Goal: Task Accomplishment & Management: Manage account settings

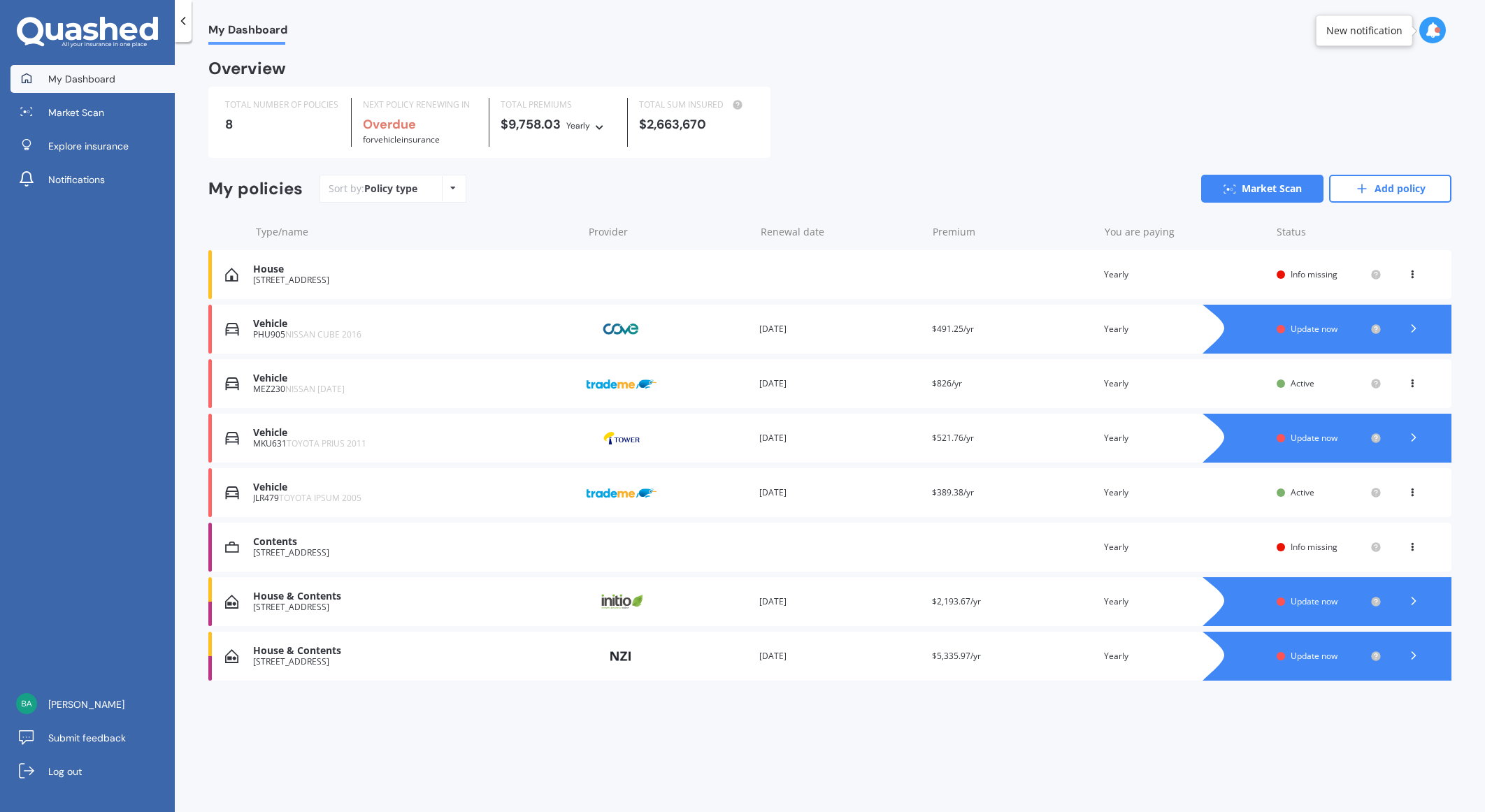
click at [1326, 601] on span "Update now" at bounding box center [1314, 601] width 47 height 12
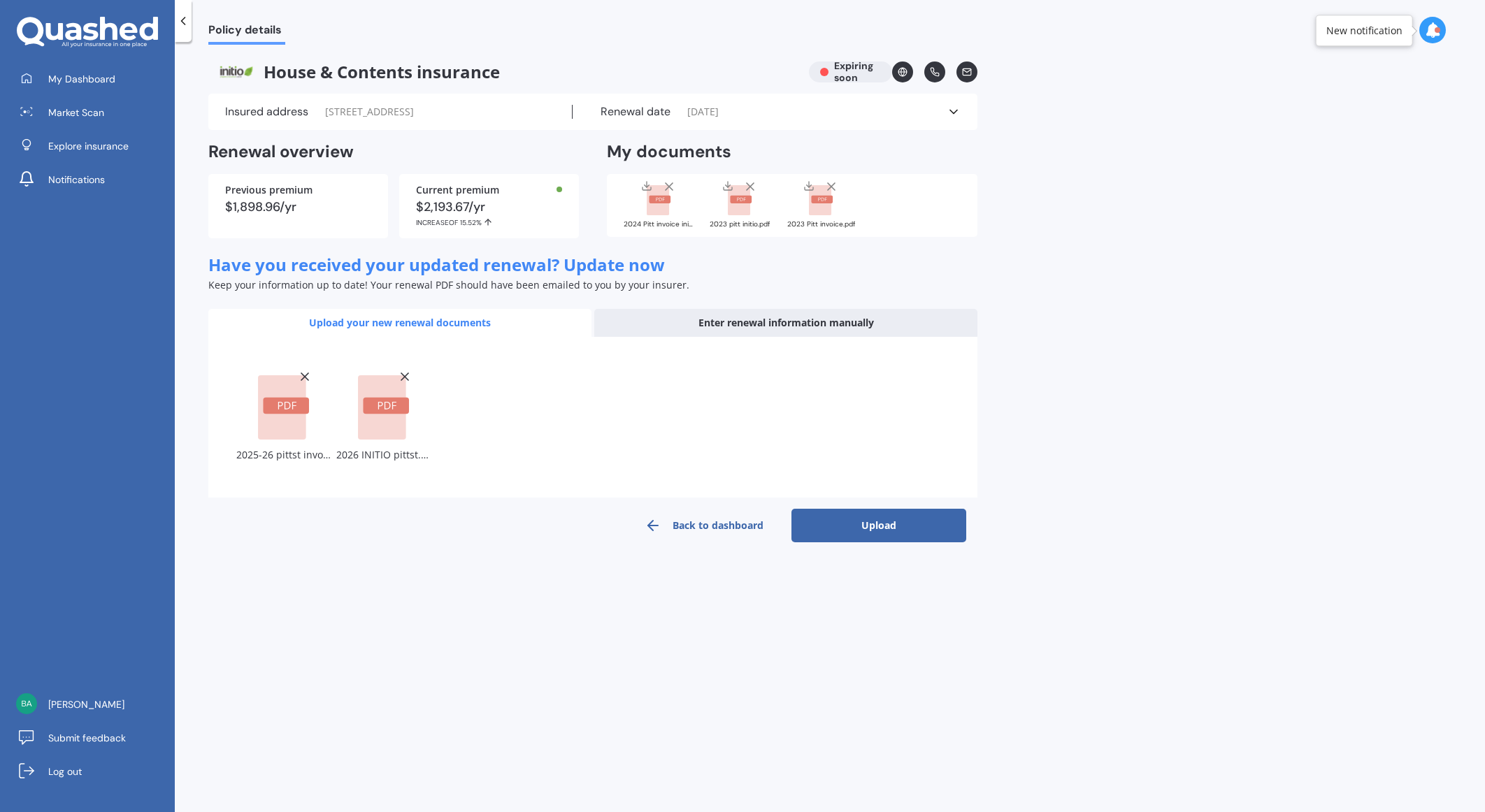
click at [868, 520] on button "Upload" at bounding box center [878, 525] width 174 height 34
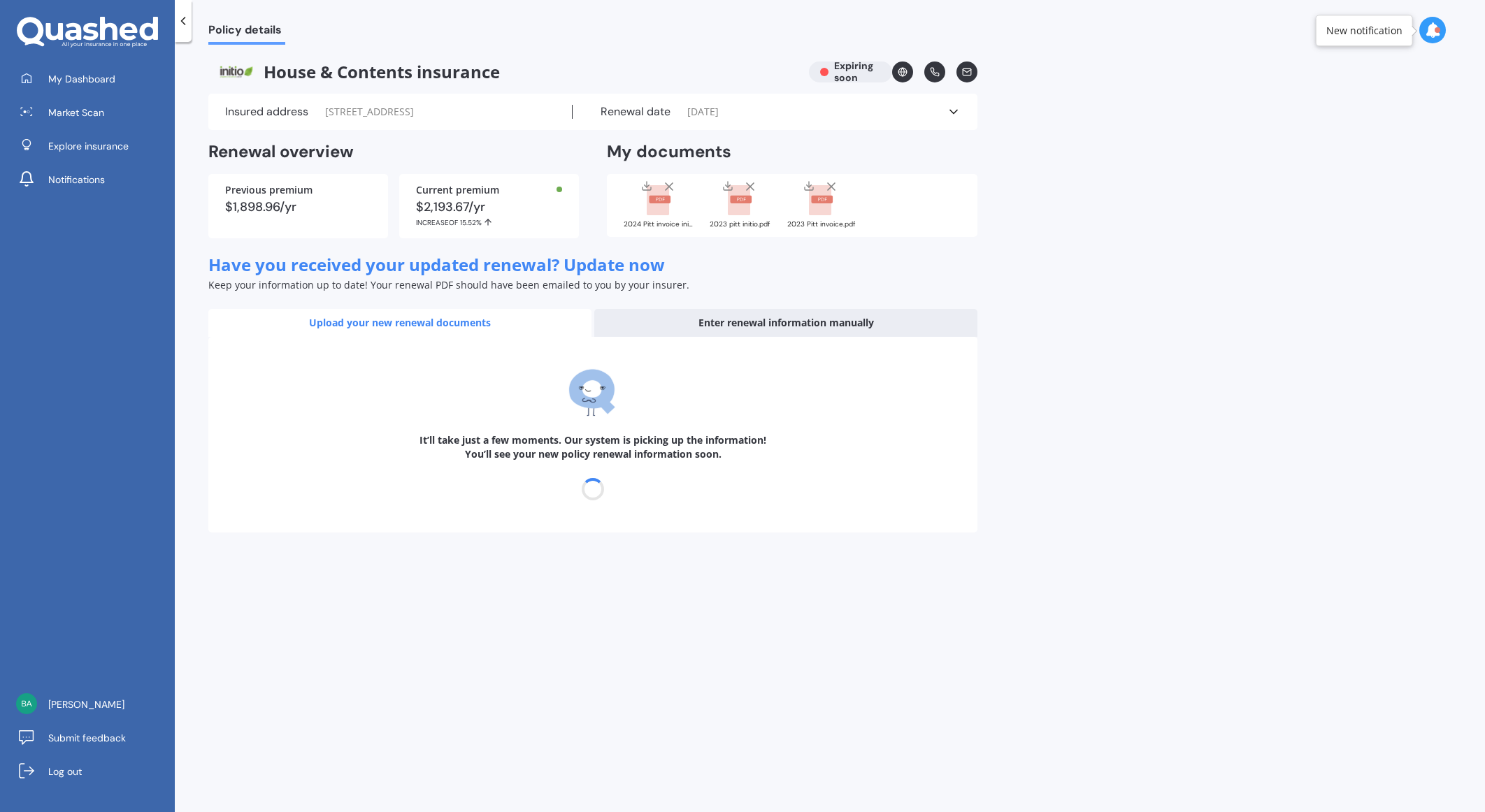
select select "28"
select select "09"
select select "2025"
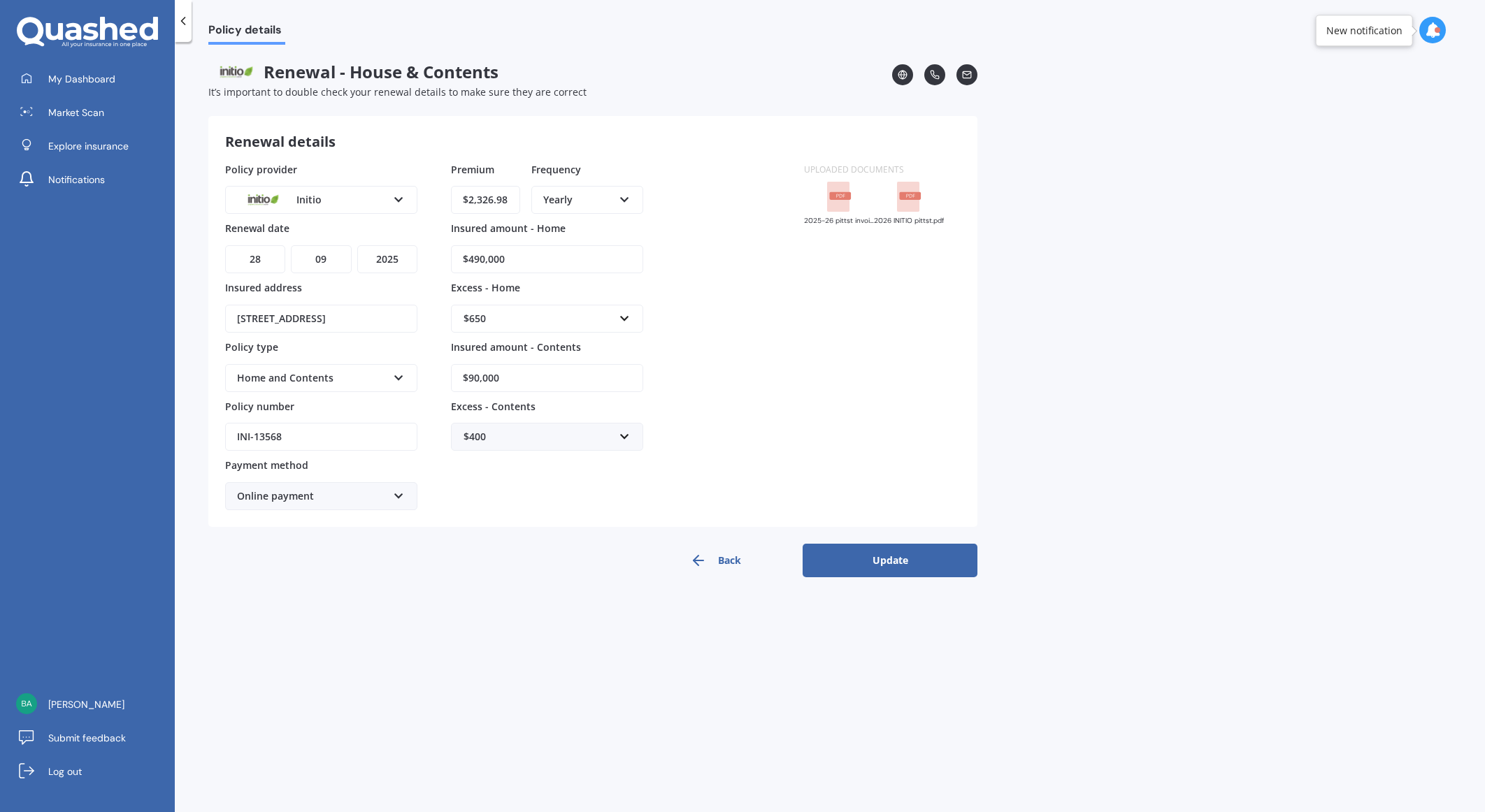
click at [906, 558] on button "Update" at bounding box center [889, 561] width 174 height 34
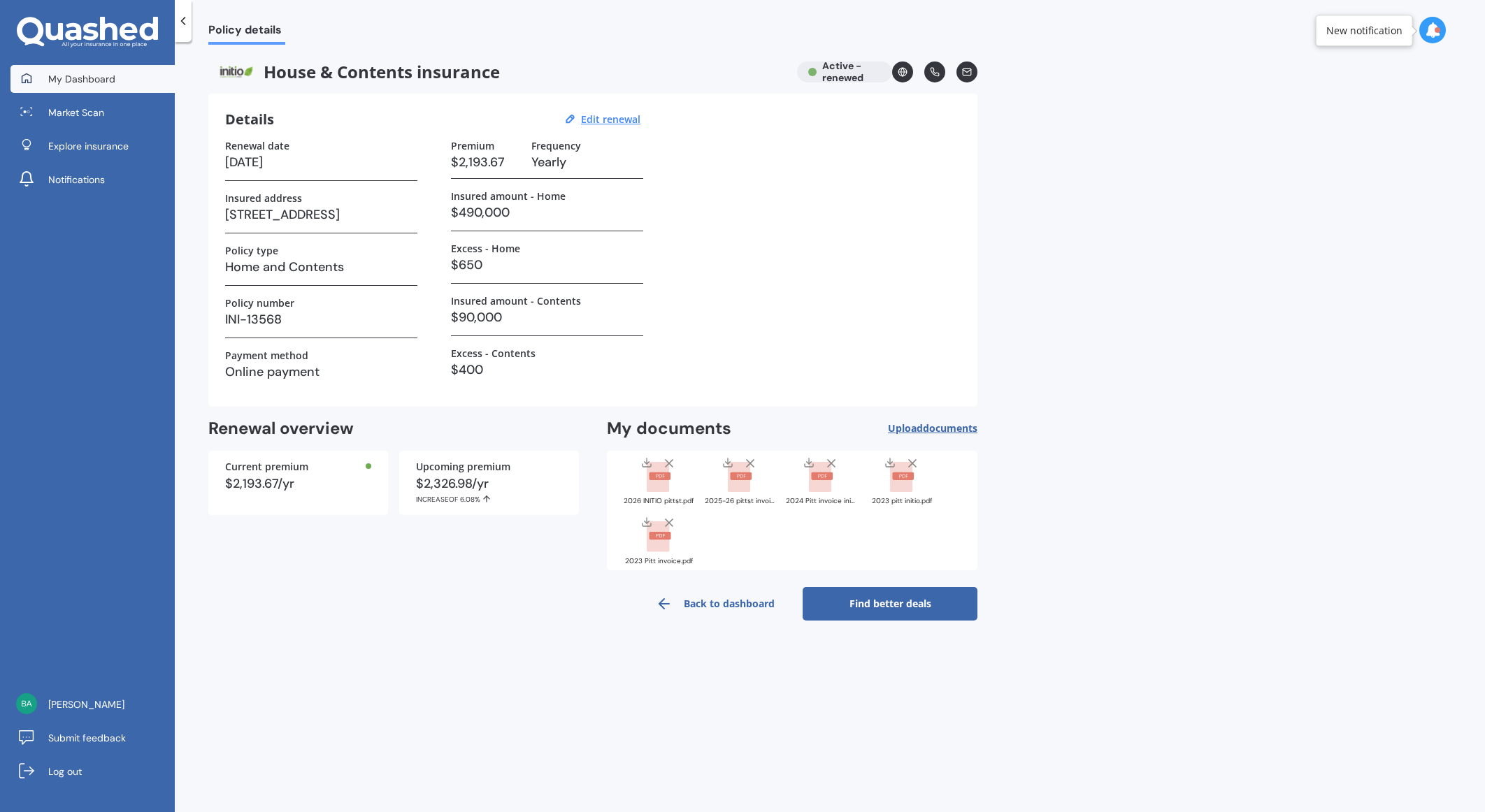
click at [88, 76] on span "My Dashboard" at bounding box center [81, 79] width 67 height 14
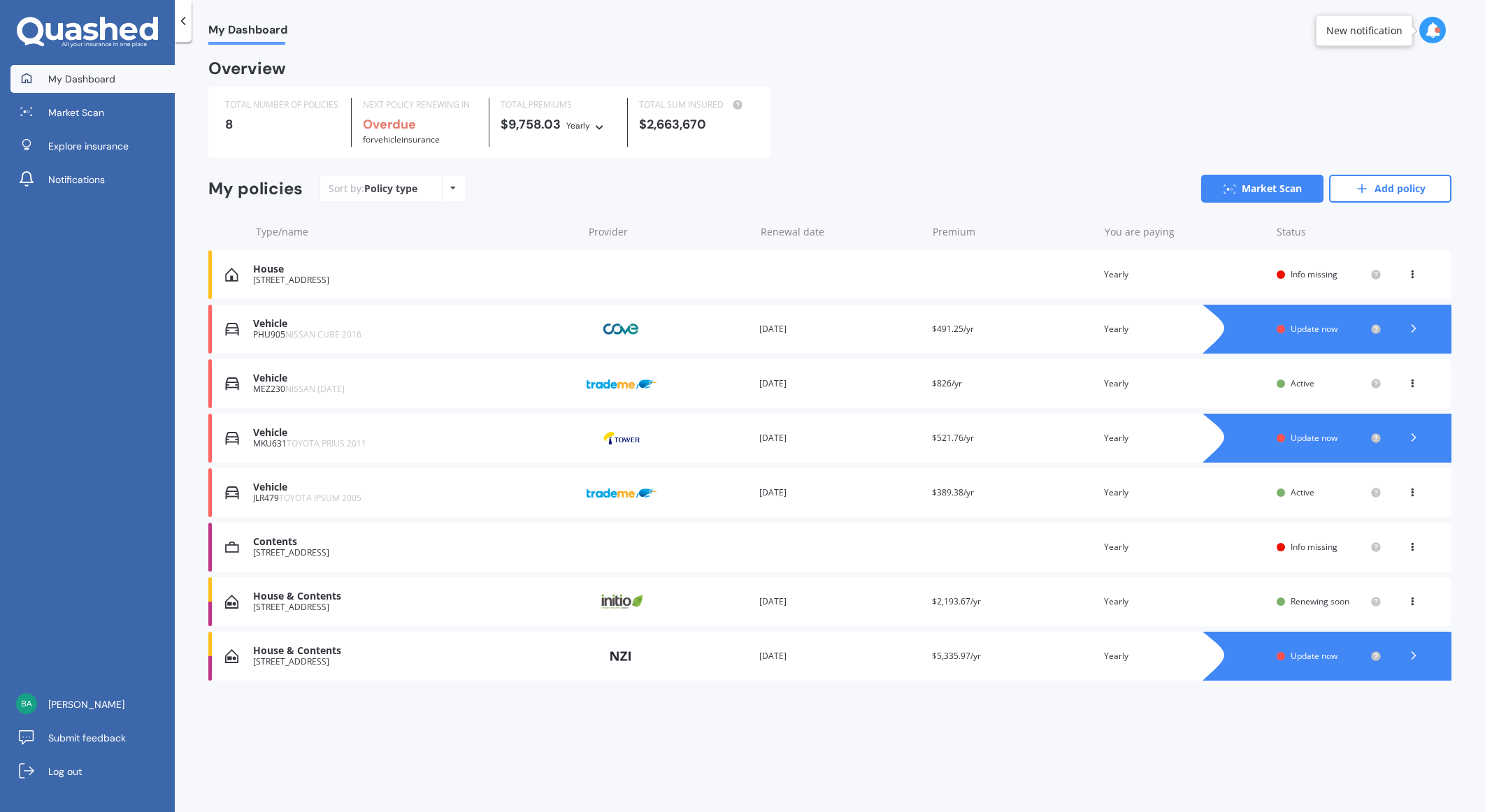
click at [1309, 437] on span "Update now" at bounding box center [1314, 437] width 47 height 12
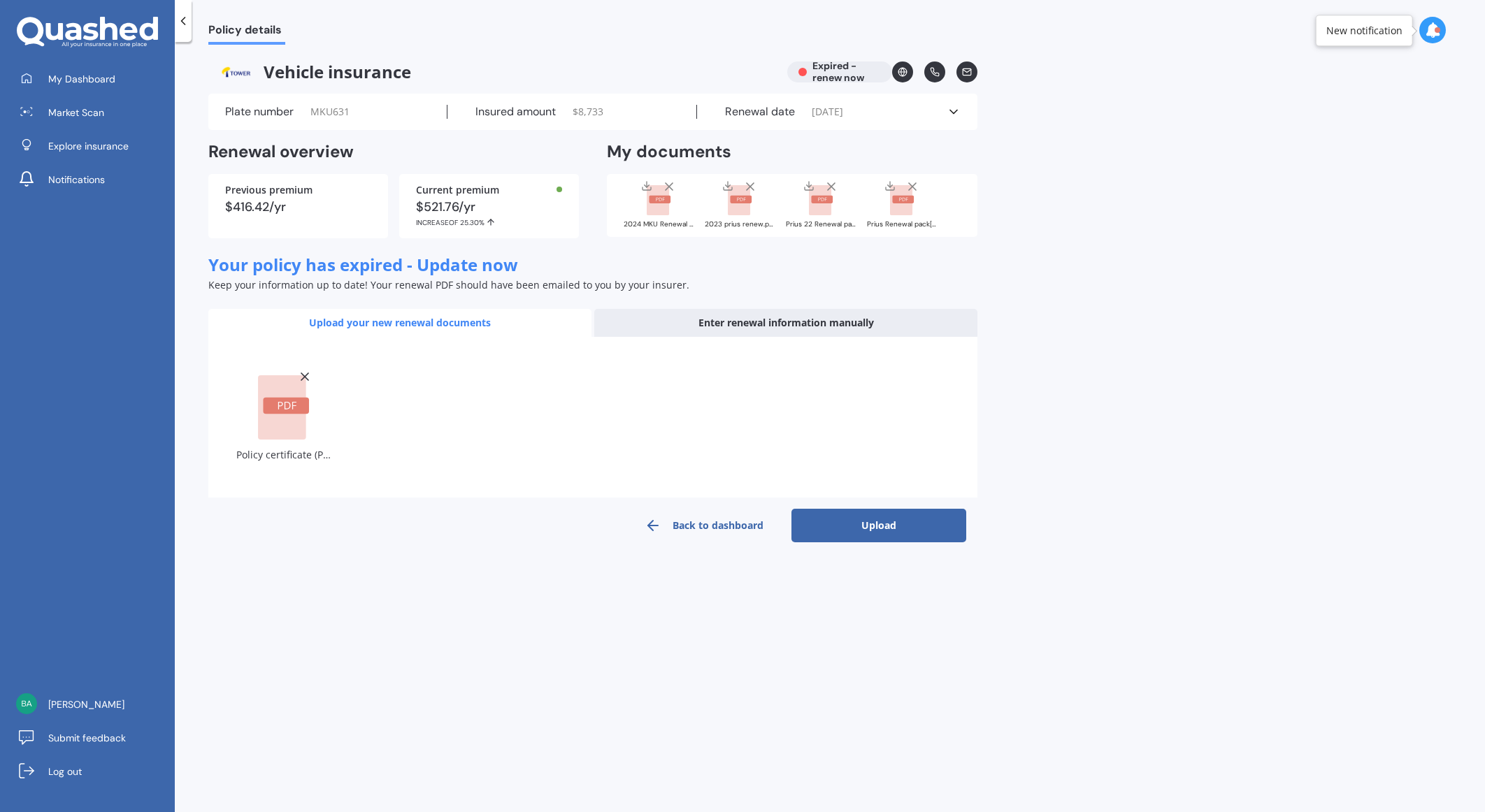
click at [907, 532] on button "Upload" at bounding box center [878, 525] width 174 height 34
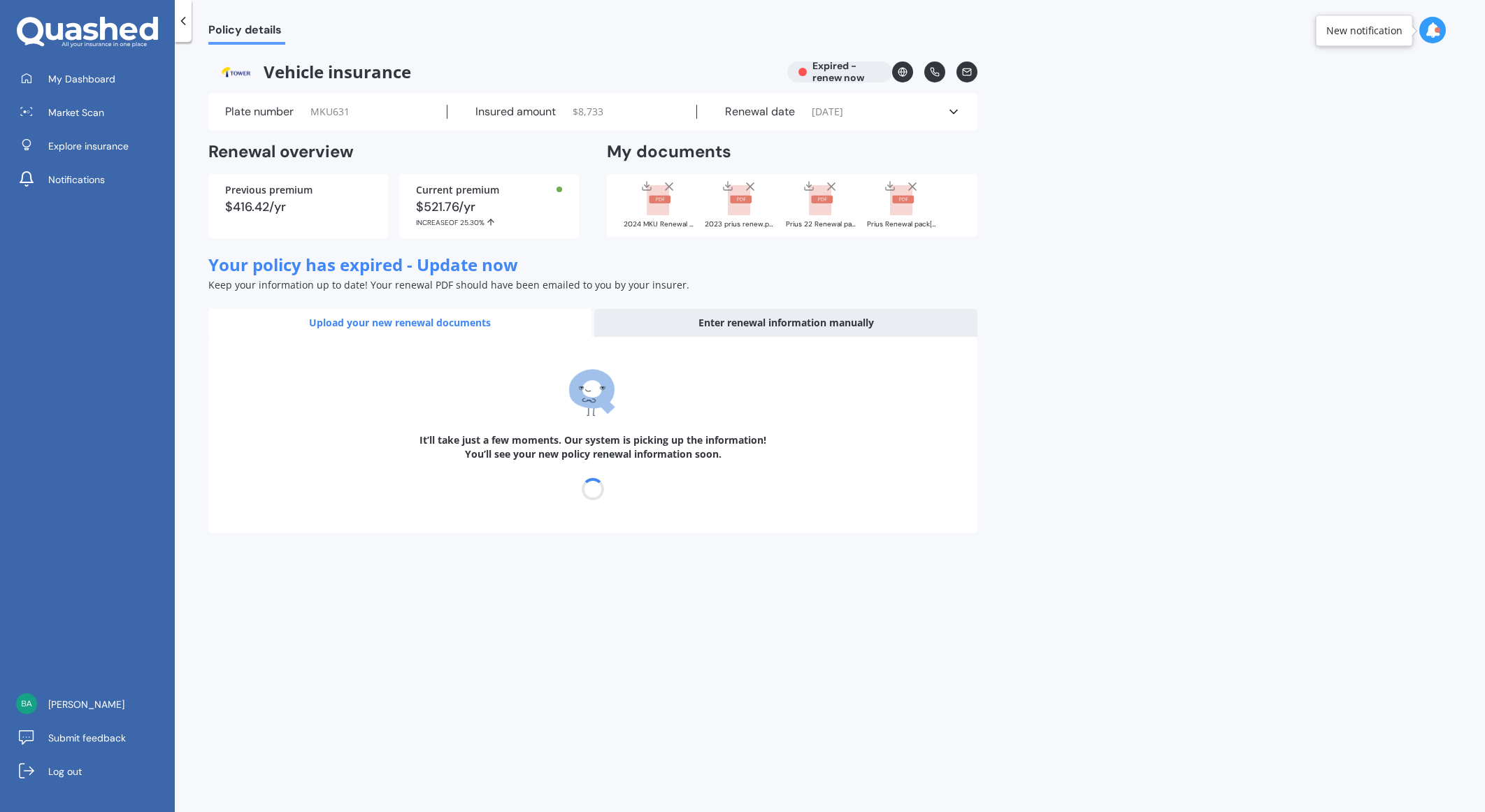
select select "13"
select select "01"
select select "2026"
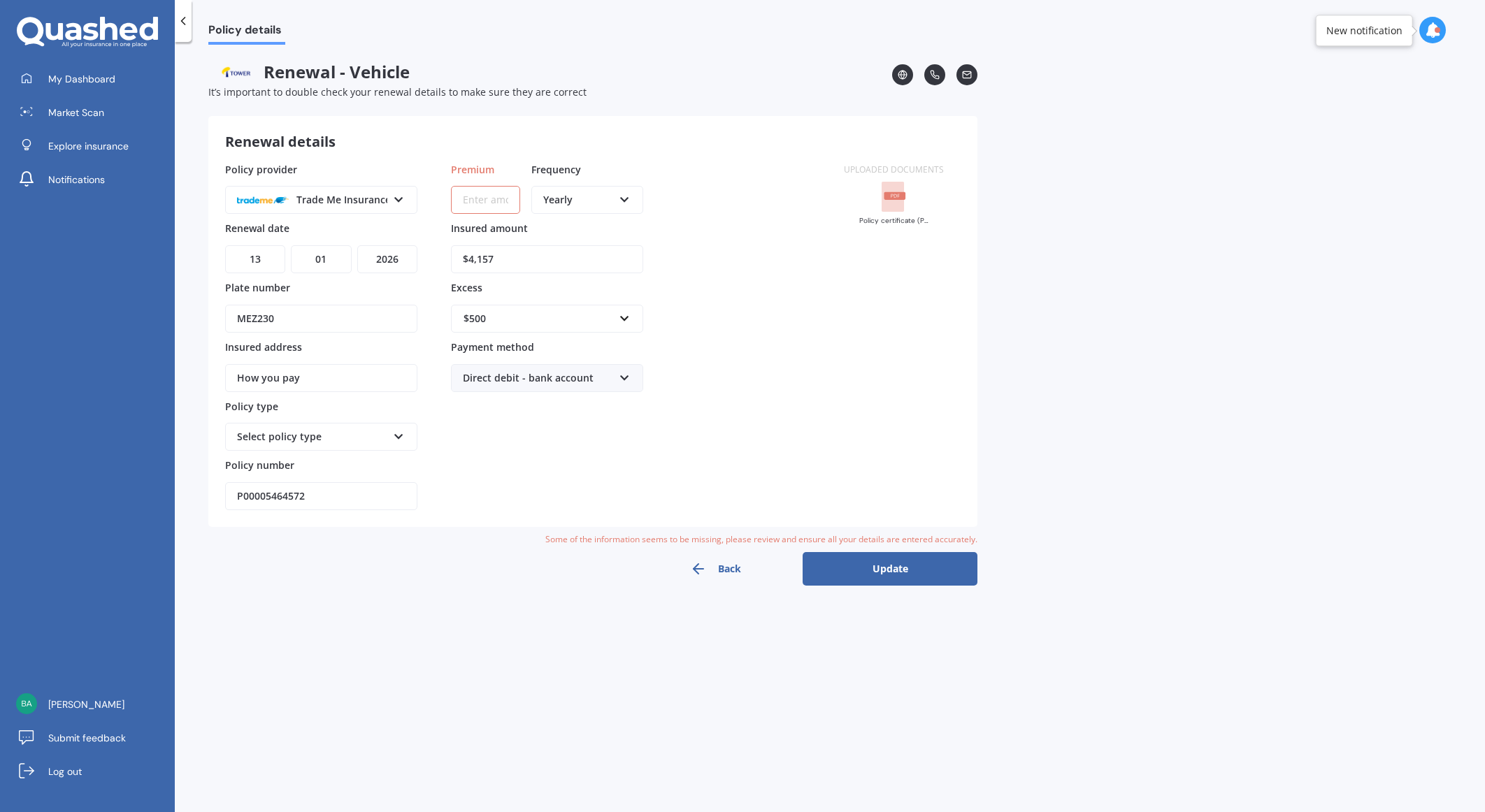
click at [730, 566] on button "Back" at bounding box center [714, 569] width 174 height 34
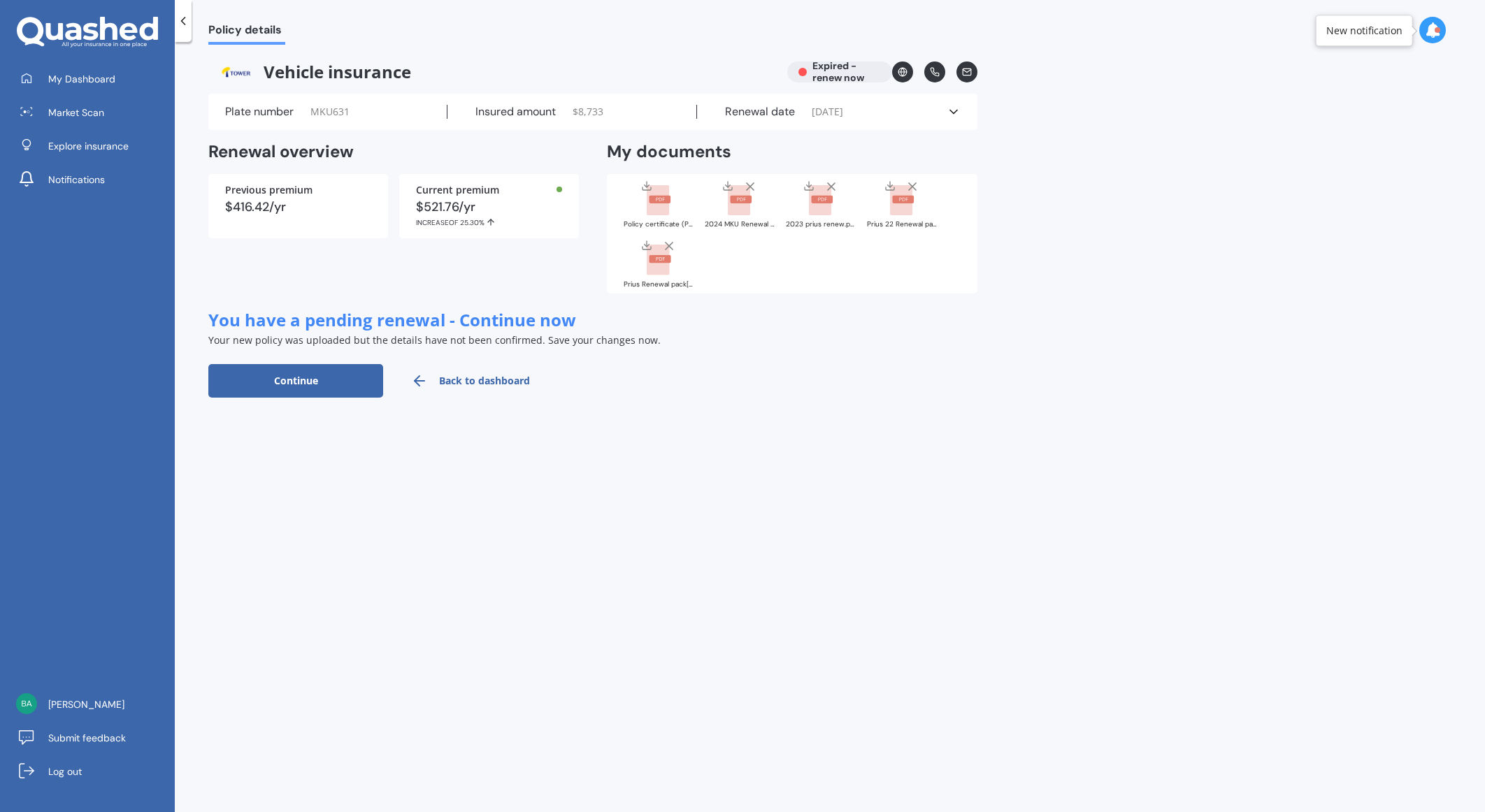
click at [762, 275] on div "Policy certificate (P00005464572) nissan [DATE].pdf 2024 MKU Renewal pack.pdf 2…" at bounding box center [791, 233] width 337 height 108
click at [654, 207] on rect at bounding box center [657, 200] width 22 height 31
drag, startPoint x: 652, startPoint y: 203, endPoint x: 660, endPoint y: 203, distance: 8.0
drag, startPoint x: 660, startPoint y: 203, endPoint x: 512, endPoint y: 562, distance: 388.3
click at [512, 562] on div "Policy details Vehicle insurance Expired - renew now Plate number MKU631 Insure…" at bounding box center [829, 430] width 1310 height 771
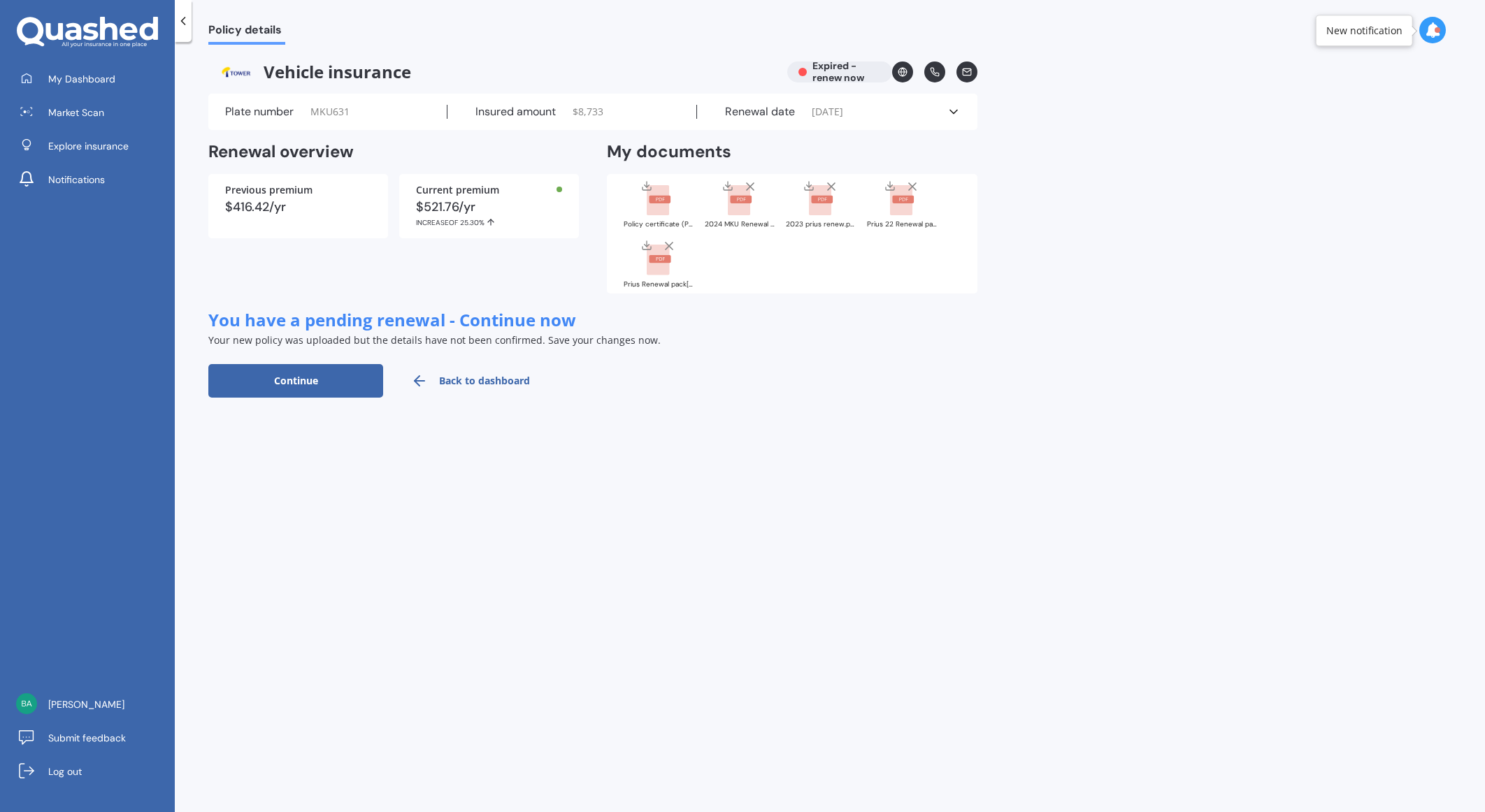
click at [957, 115] on icon at bounding box center [953, 112] width 14 height 14
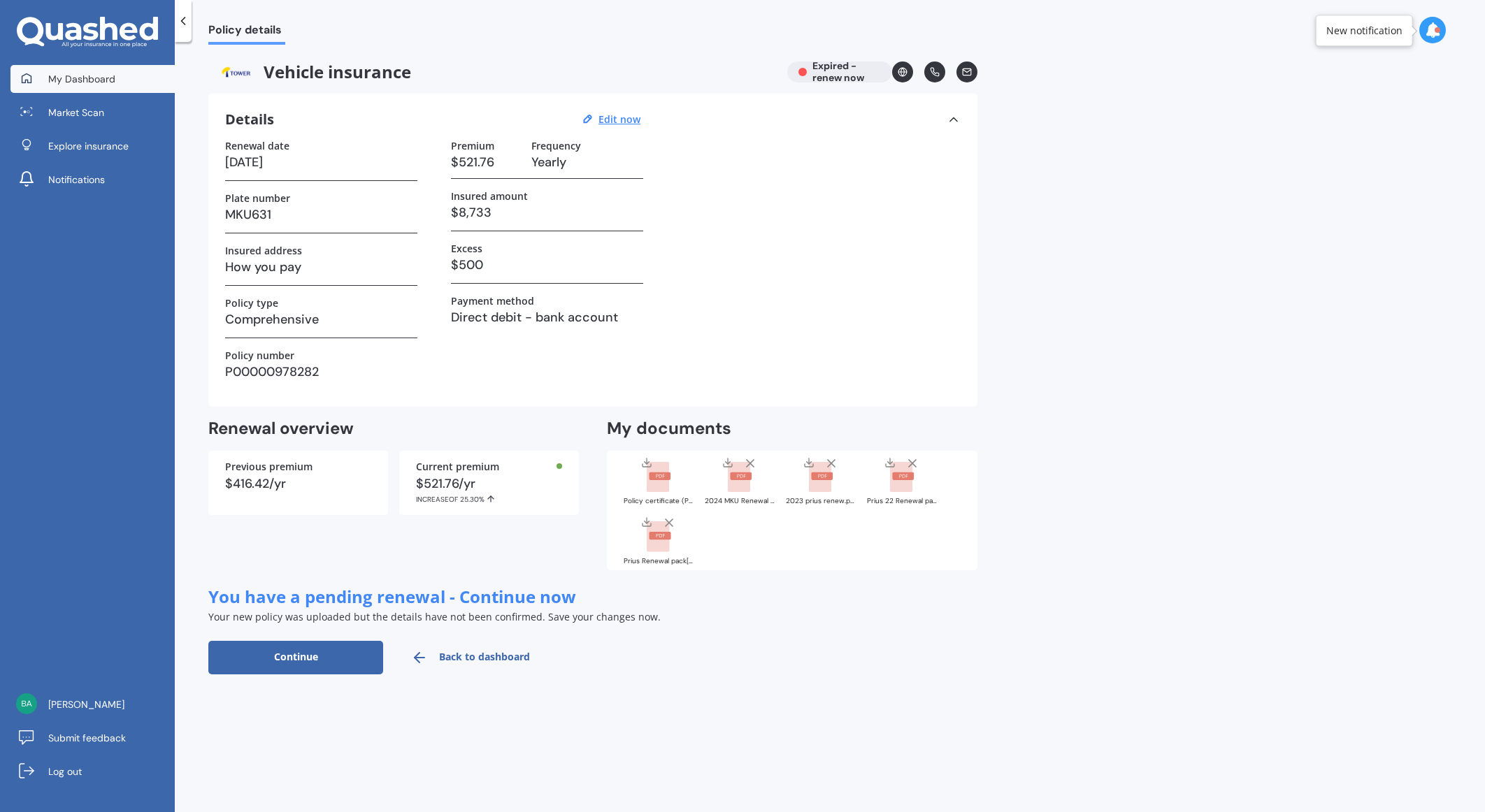
click at [82, 74] on span "My Dashboard" at bounding box center [81, 79] width 67 height 14
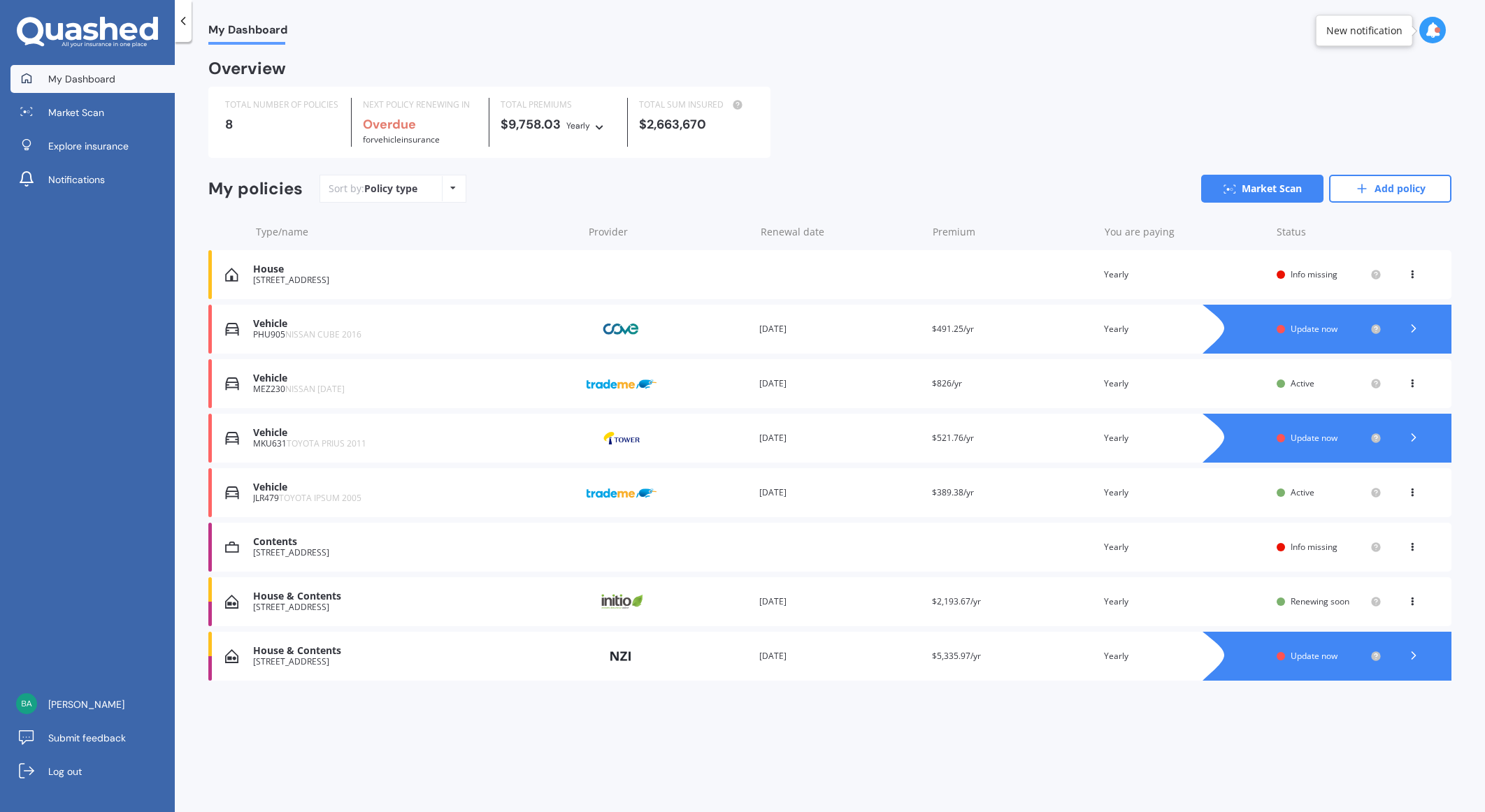
click at [375, 434] on div "Vehicle" at bounding box center [414, 433] width 322 height 12
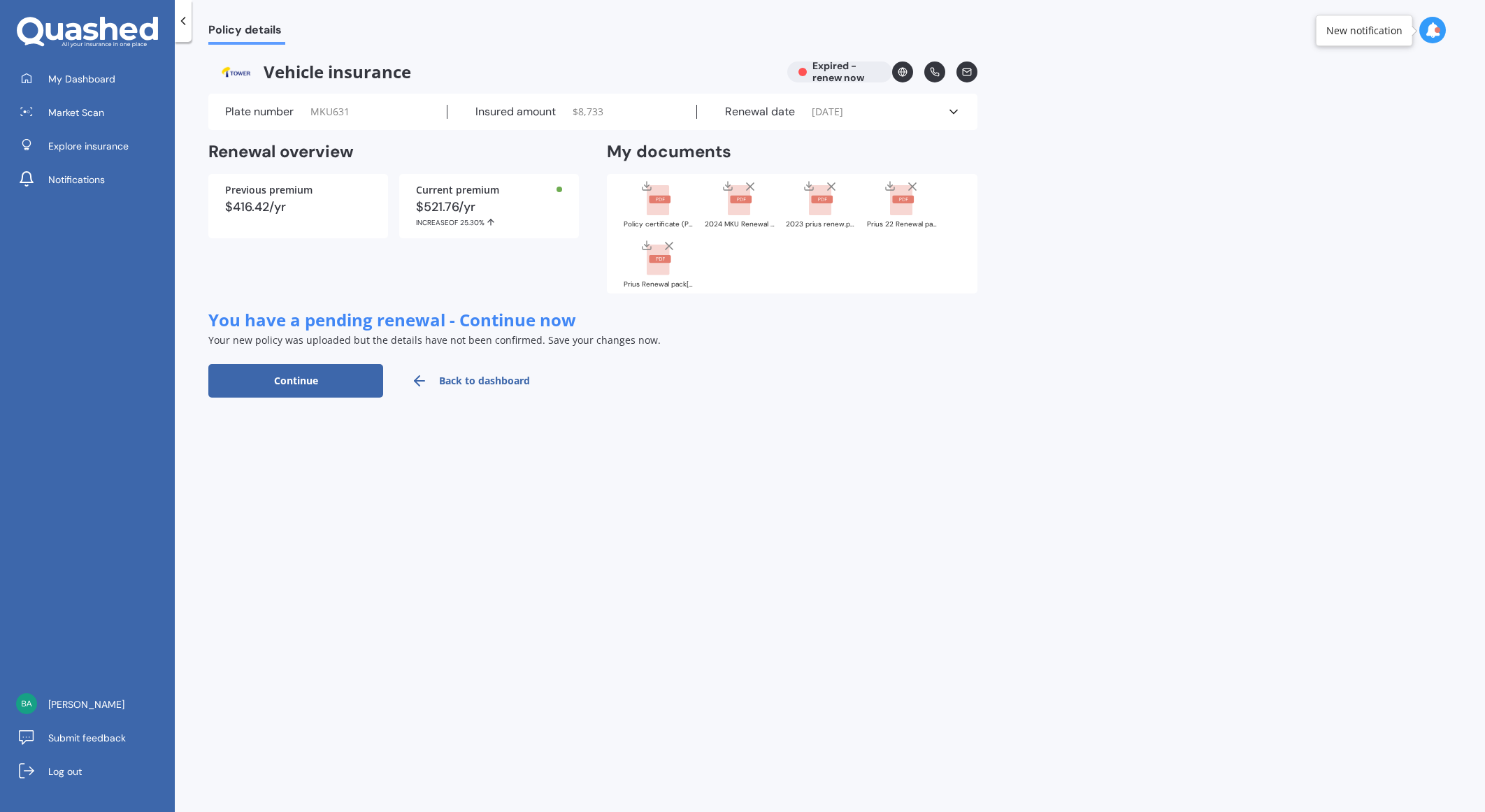
click at [668, 151] on h2 "My documents" at bounding box center [669, 152] width 124 height 21
click at [272, 381] on button "Continue" at bounding box center [295, 380] width 174 height 34
select select "13"
select select "01"
select select "2026"
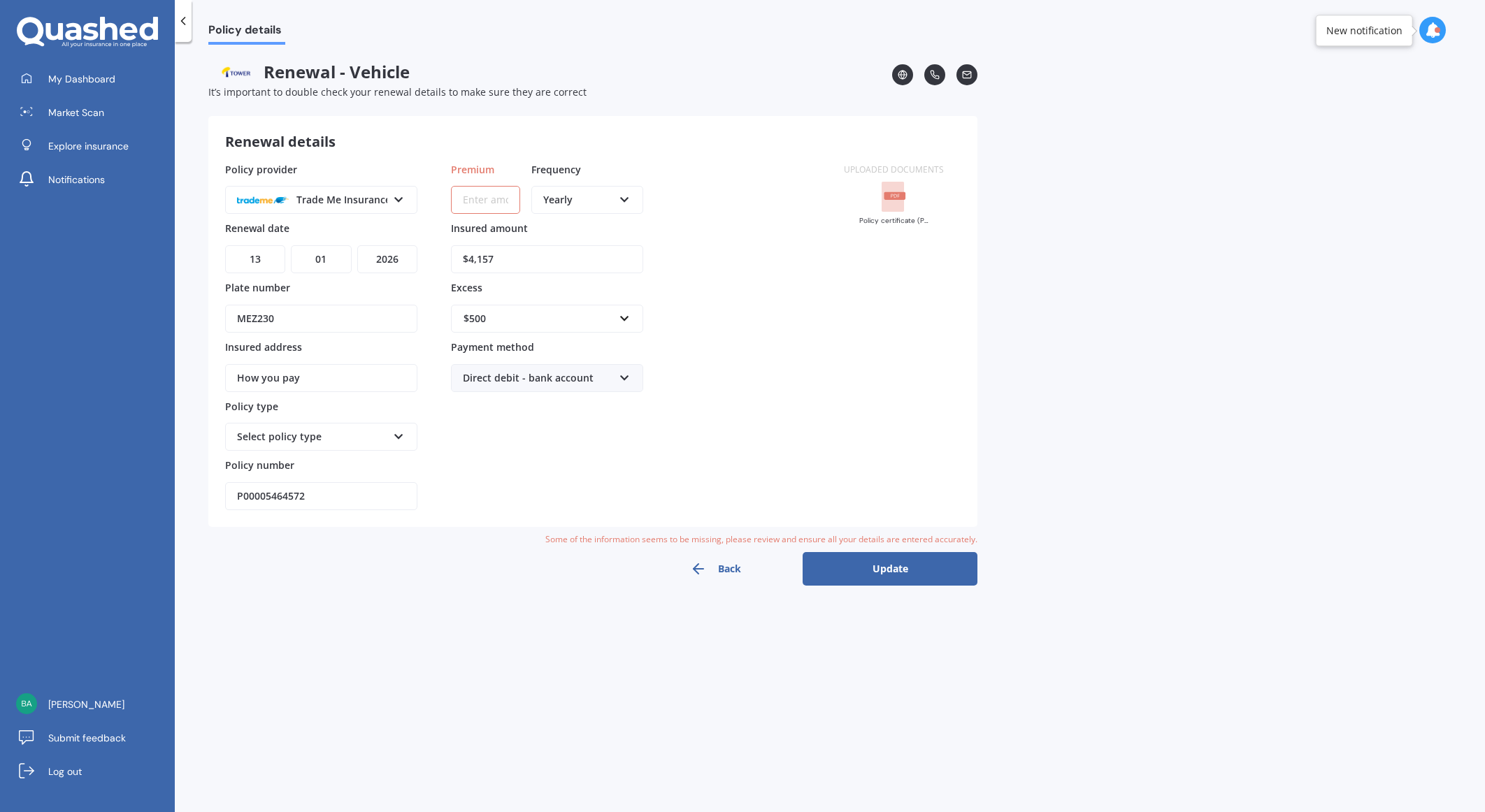
click at [893, 194] on icon at bounding box center [895, 196] width 8 height 3
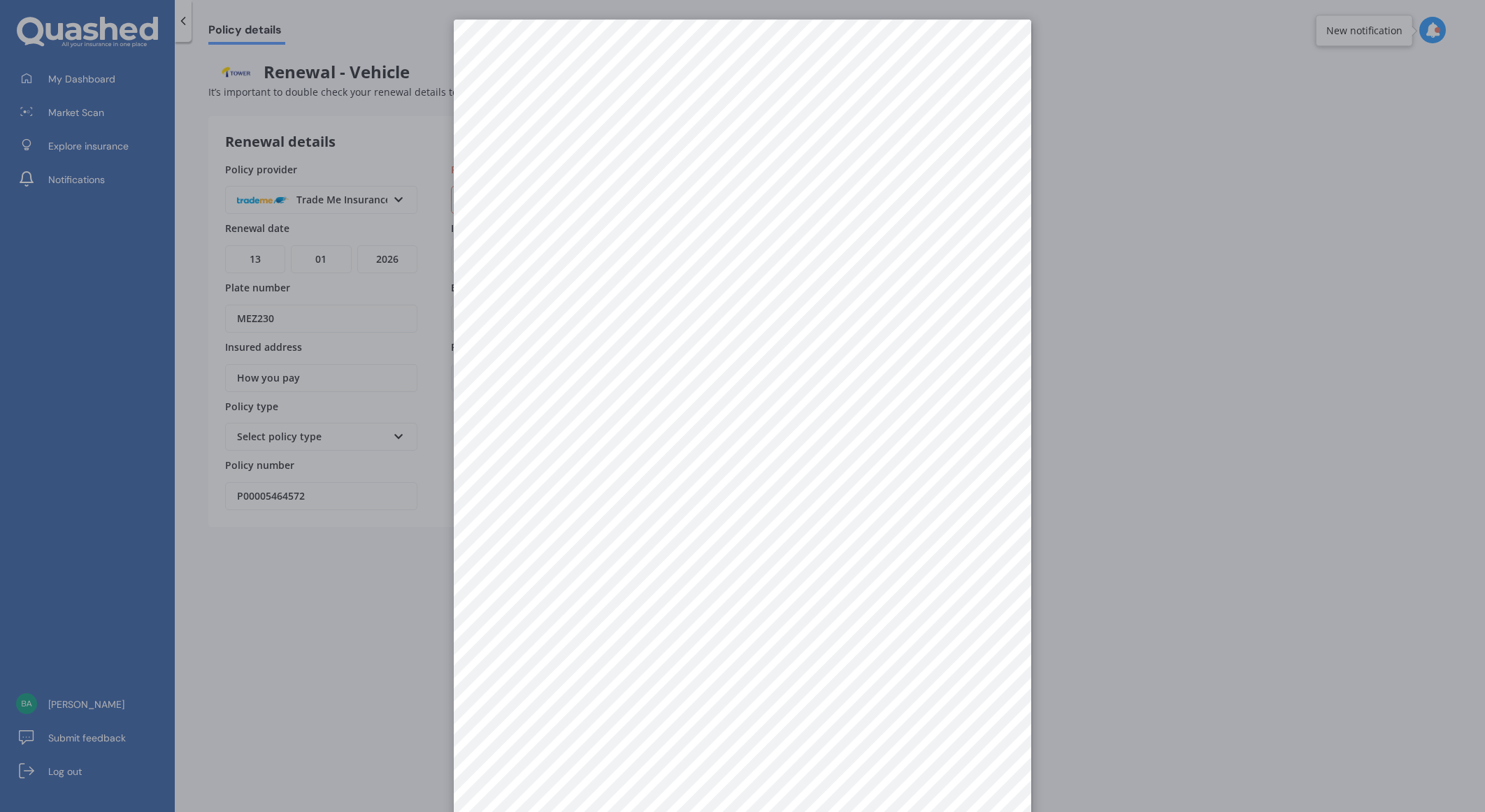
drag, startPoint x: 893, startPoint y: 194, endPoint x: 1240, endPoint y: 705, distance: 617.7
click at [1241, 705] on div at bounding box center [742, 406] width 1485 height 812
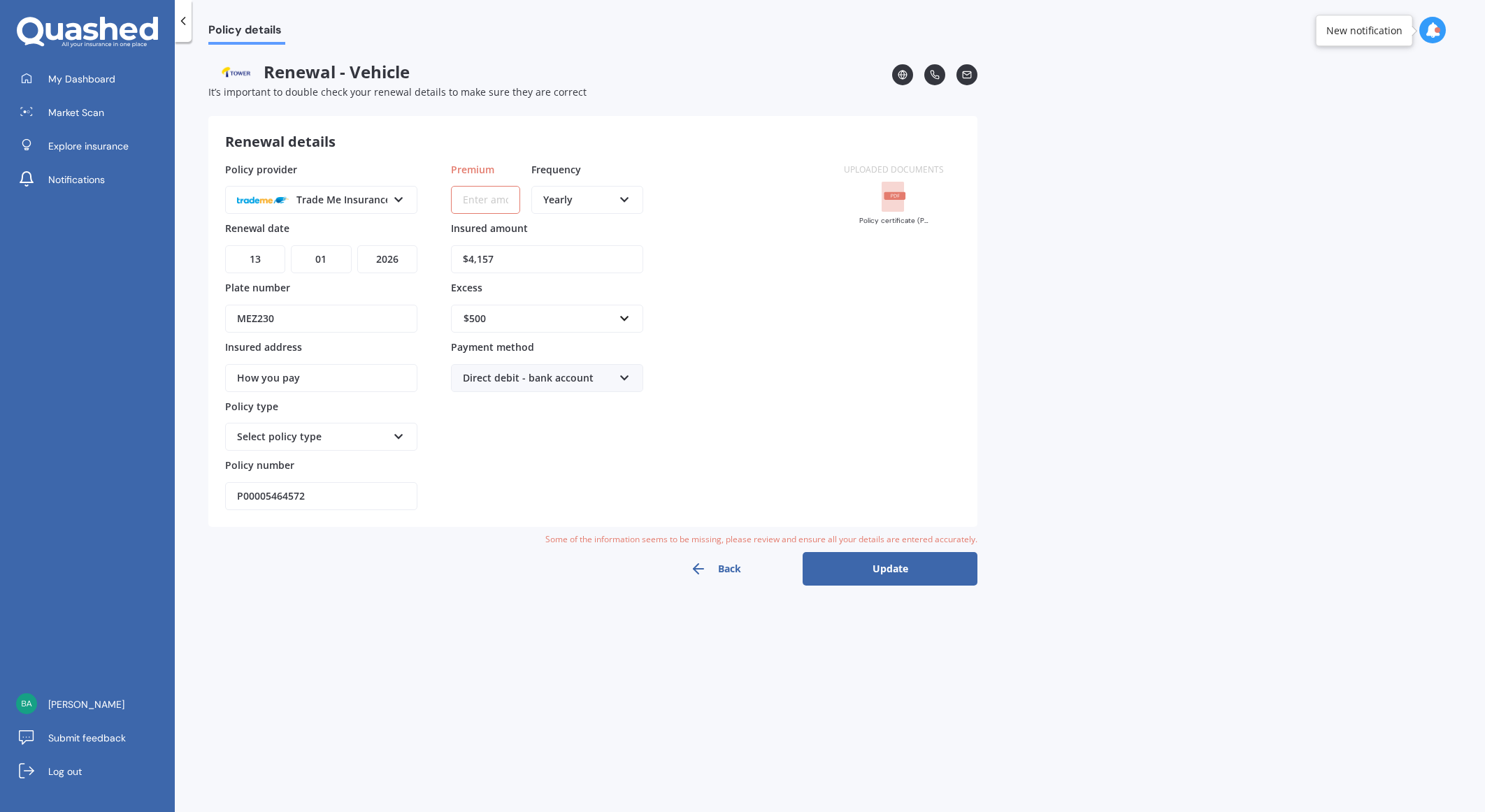
click at [233, 25] on span "Policy details" at bounding box center [246, 32] width 77 height 19
click at [188, 22] on icon at bounding box center [183, 21] width 14 height 14
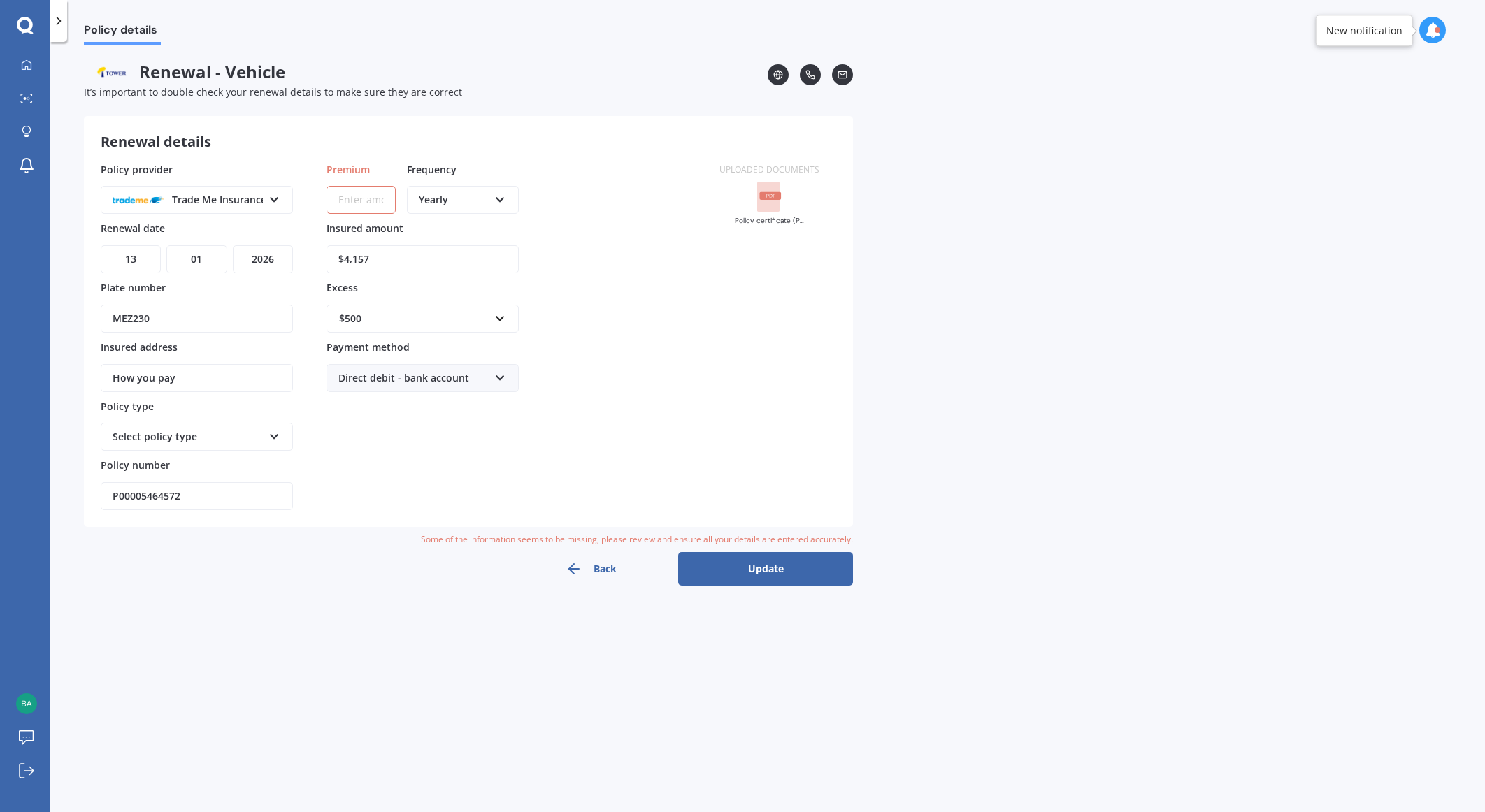
click at [60, 26] on icon at bounding box center [59, 21] width 14 height 14
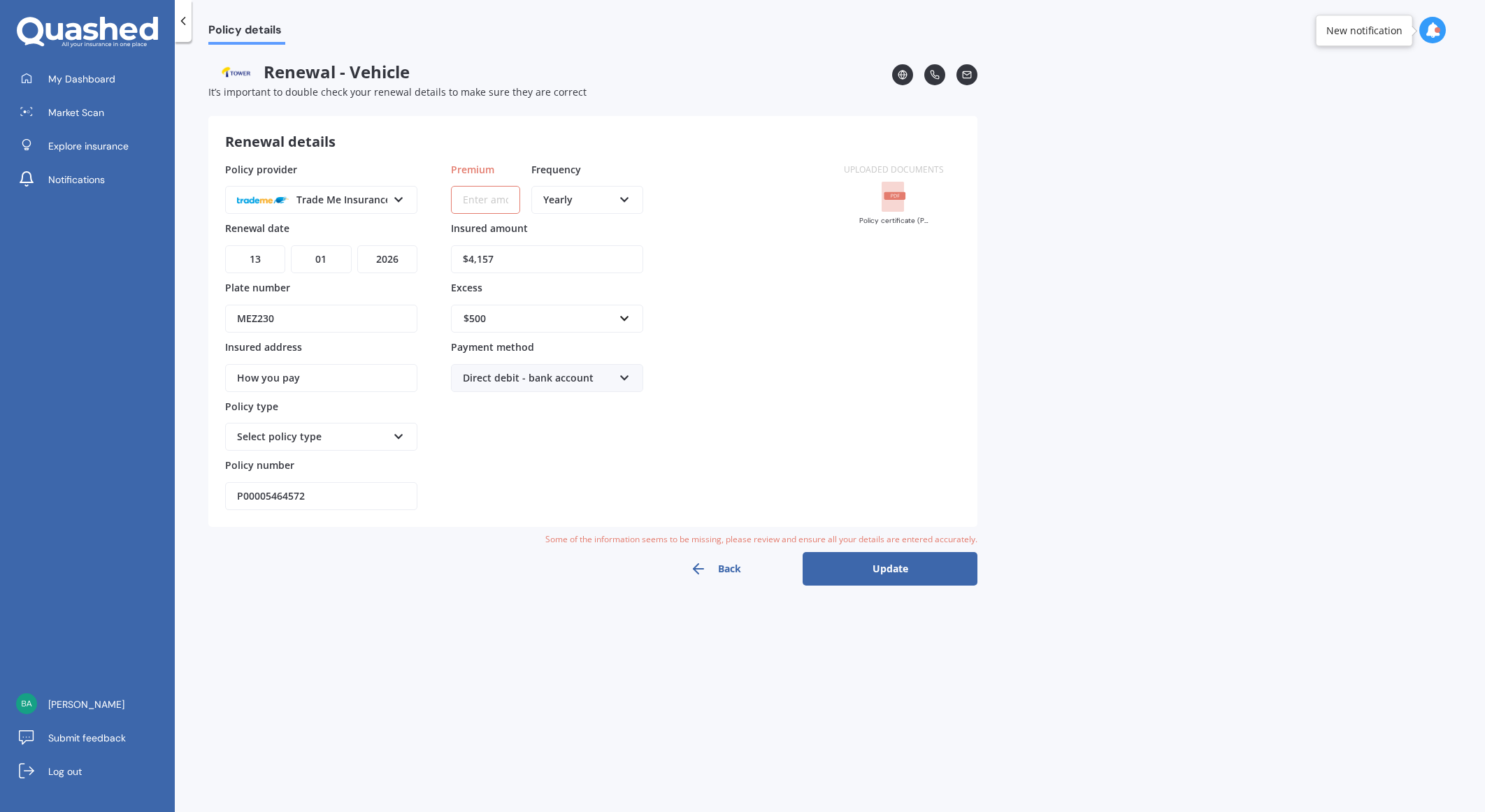
click at [712, 567] on button "Back" at bounding box center [714, 569] width 174 height 34
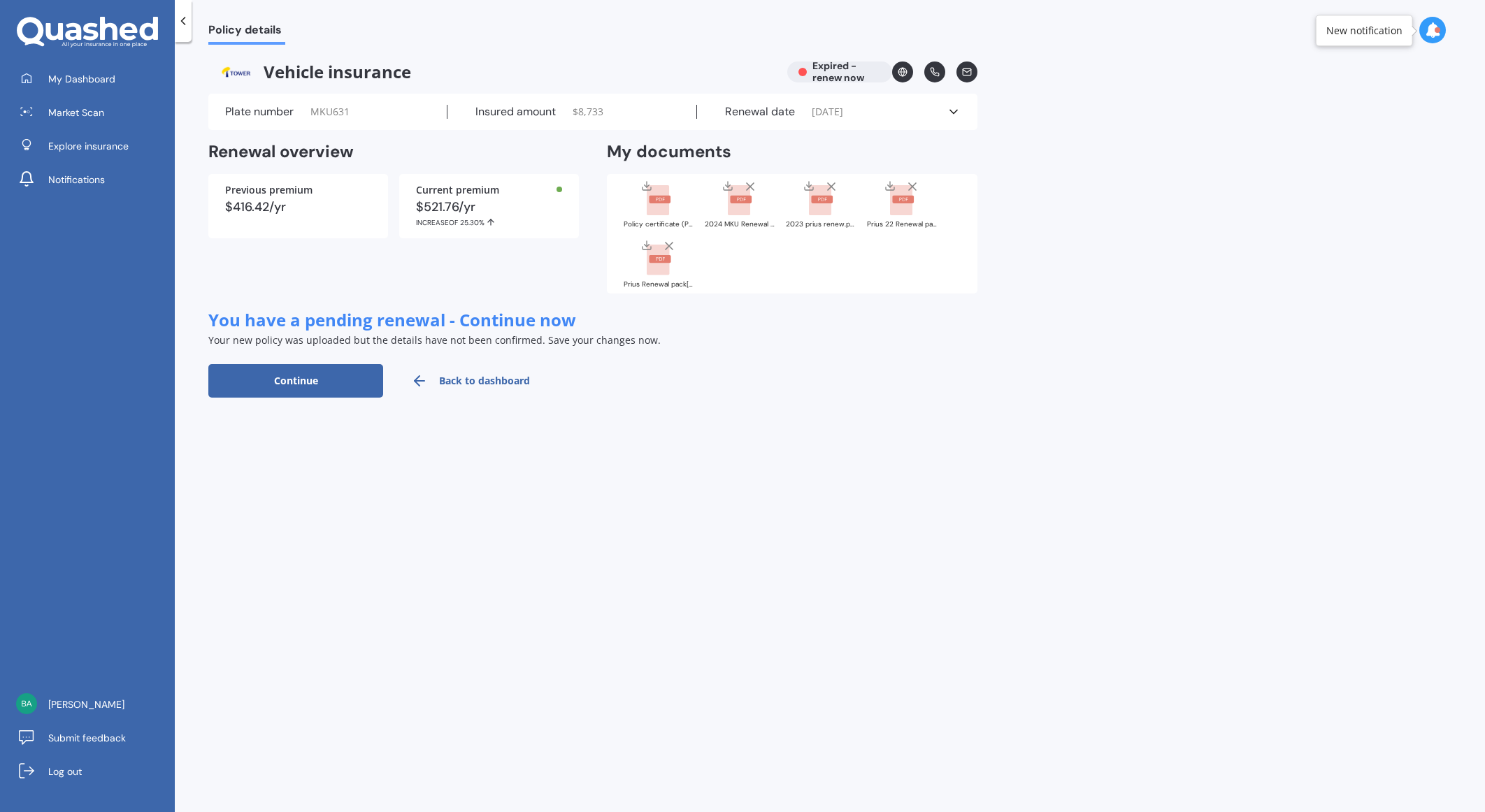
click at [957, 109] on icon at bounding box center [953, 112] width 14 height 14
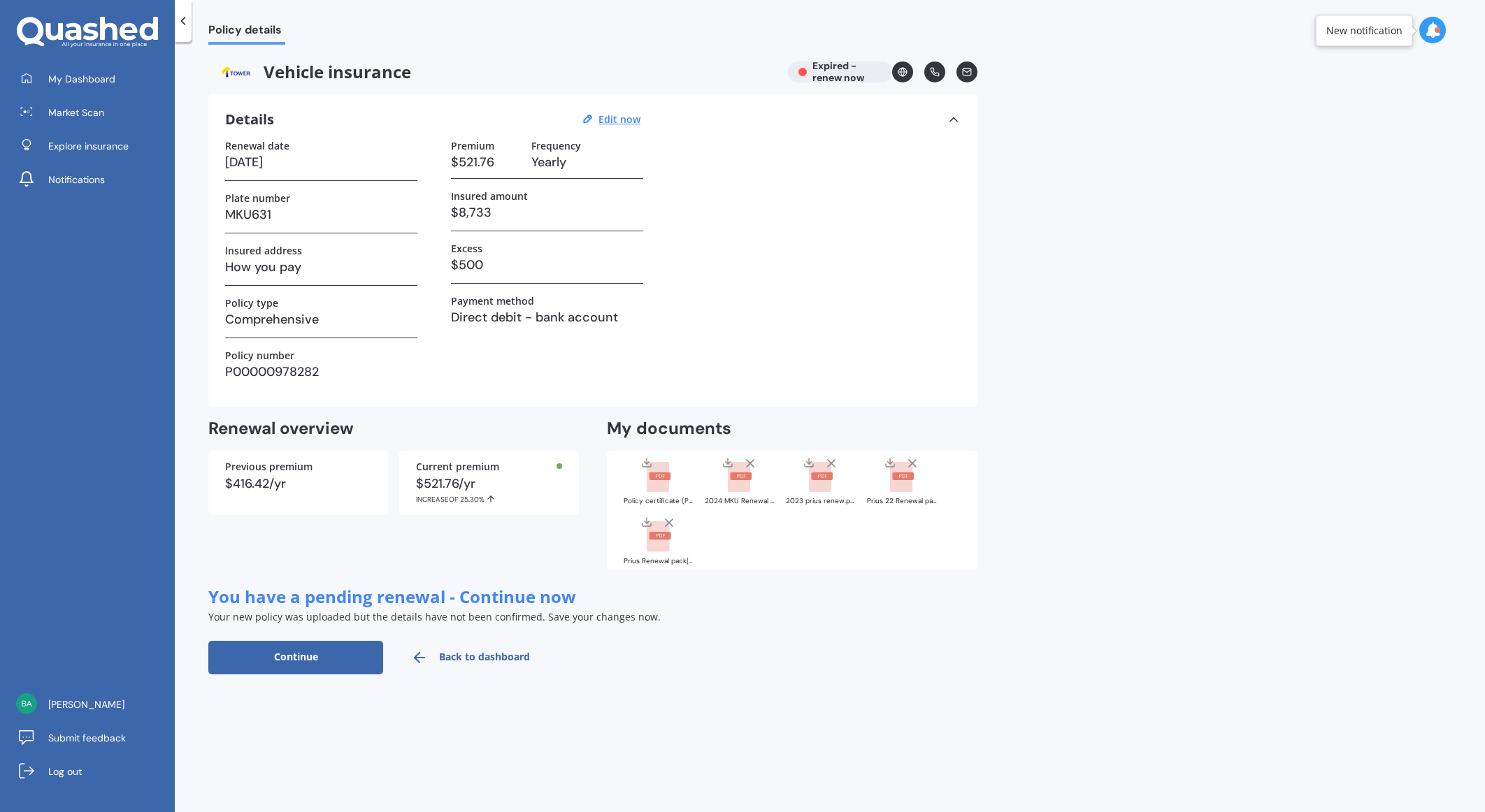
click at [949, 115] on icon at bounding box center [953, 119] width 14 height 14
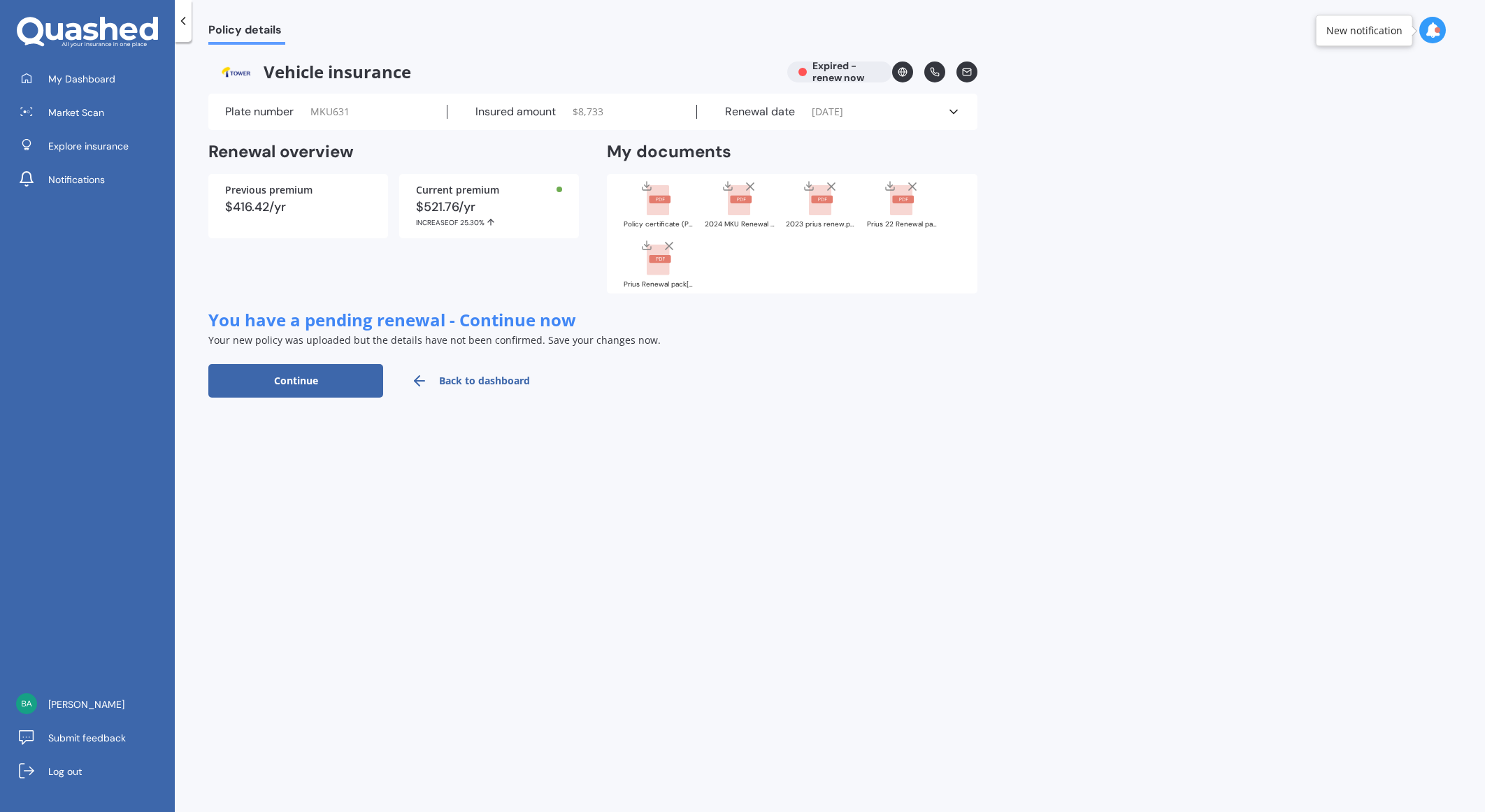
click at [1441, 28] on div at bounding box center [1432, 30] width 26 height 26
click at [1058, 350] on div "Policy details Vehicle insurance Expired - renew now Plate number MKU631 Insure…" at bounding box center [829, 430] width 1310 height 771
click at [99, 152] on link "Explore insurance" at bounding box center [93, 146] width 165 height 28
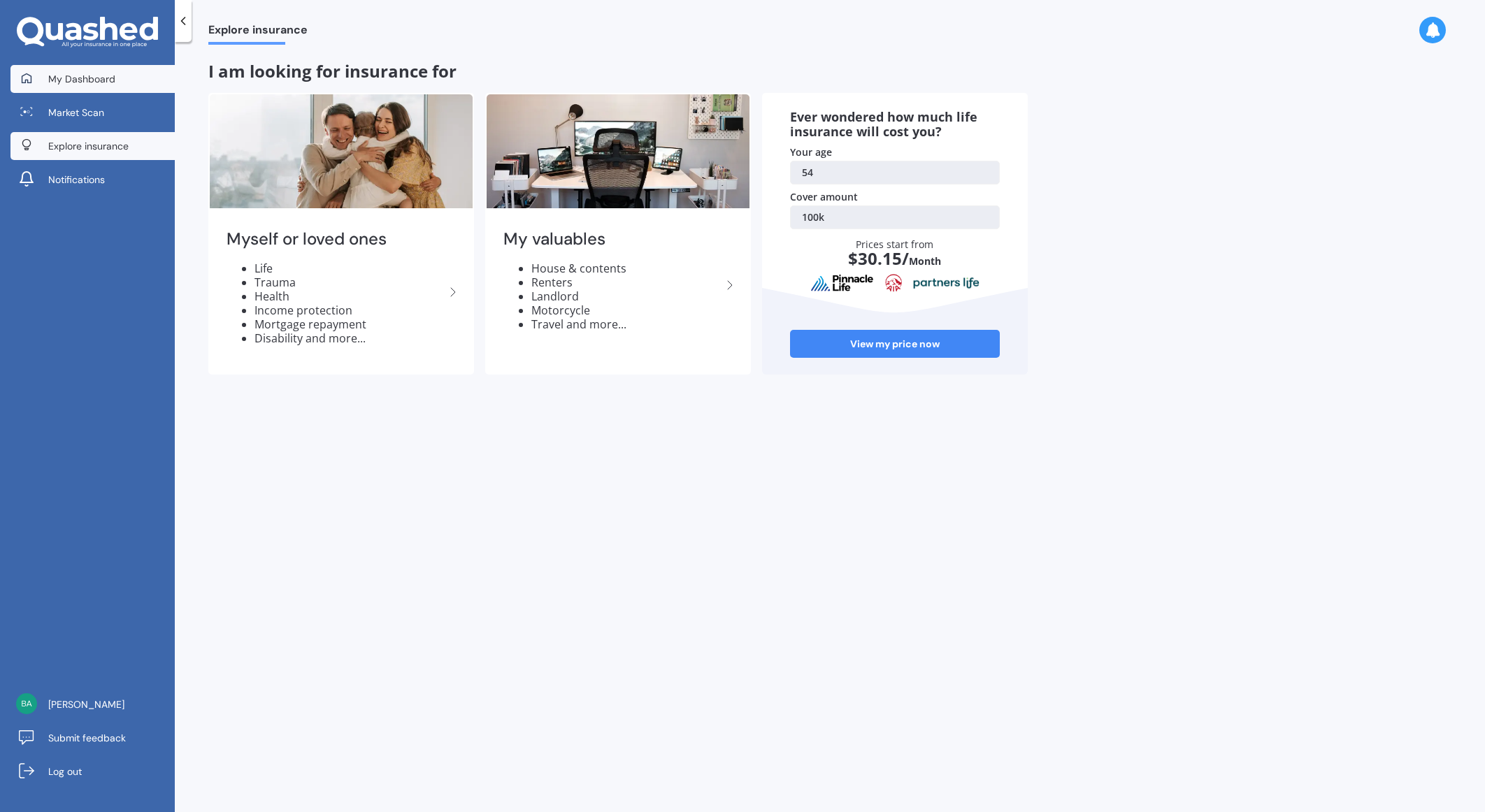
drag, startPoint x: 70, startPoint y: 79, endPoint x: 137, endPoint y: 127, distance: 82.4
click at [71, 79] on span "My Dashboard" at bounding box center [81, 79] width 67 height 14
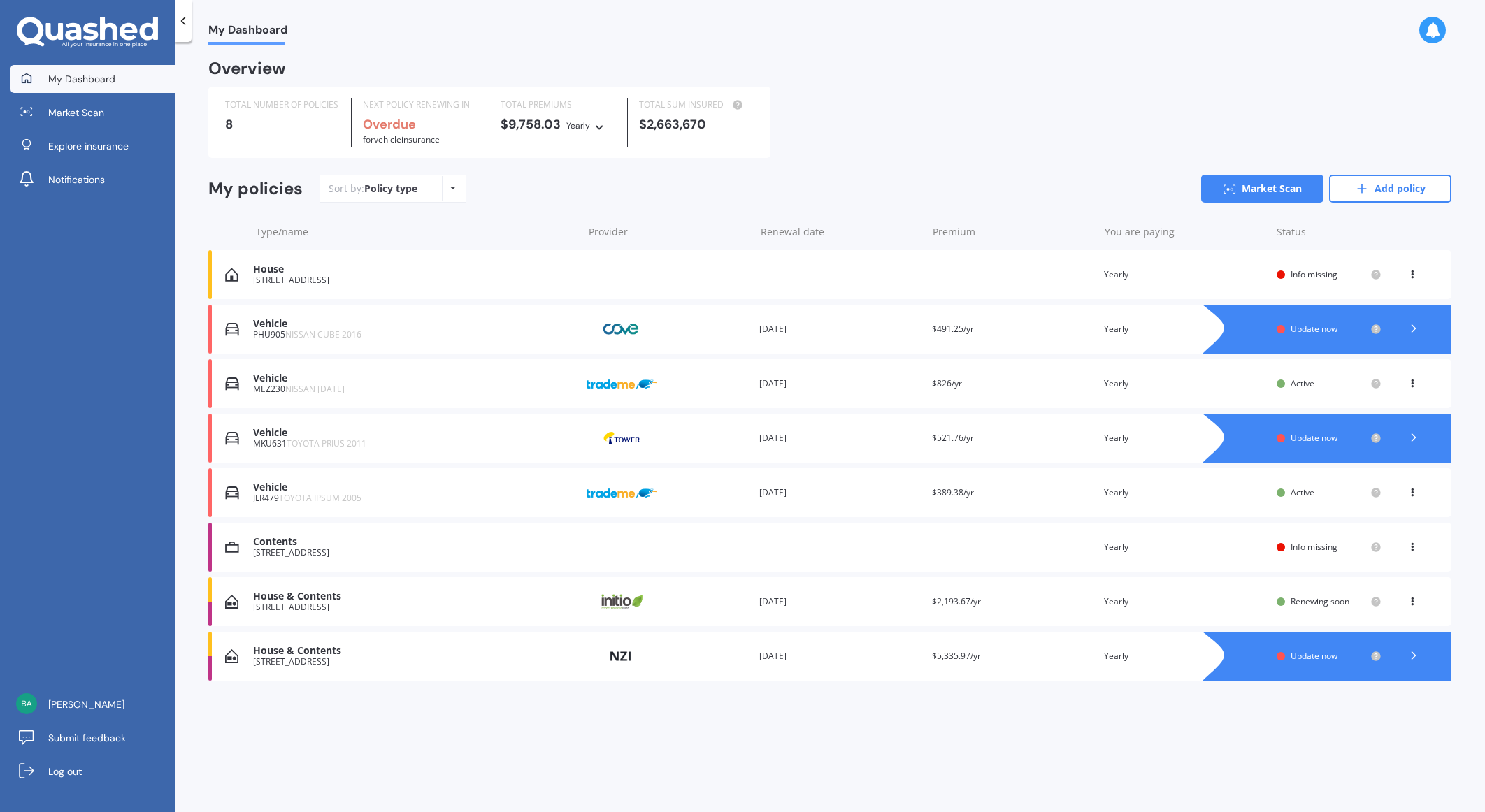
click at [457, 186] on div "Policy type Alphabetical Date added Renewing next" at bounding box center [452, 189] width 21 height 25
click at [1416, 443] on icon at bounding box center [1413, 437] width 14 height 14
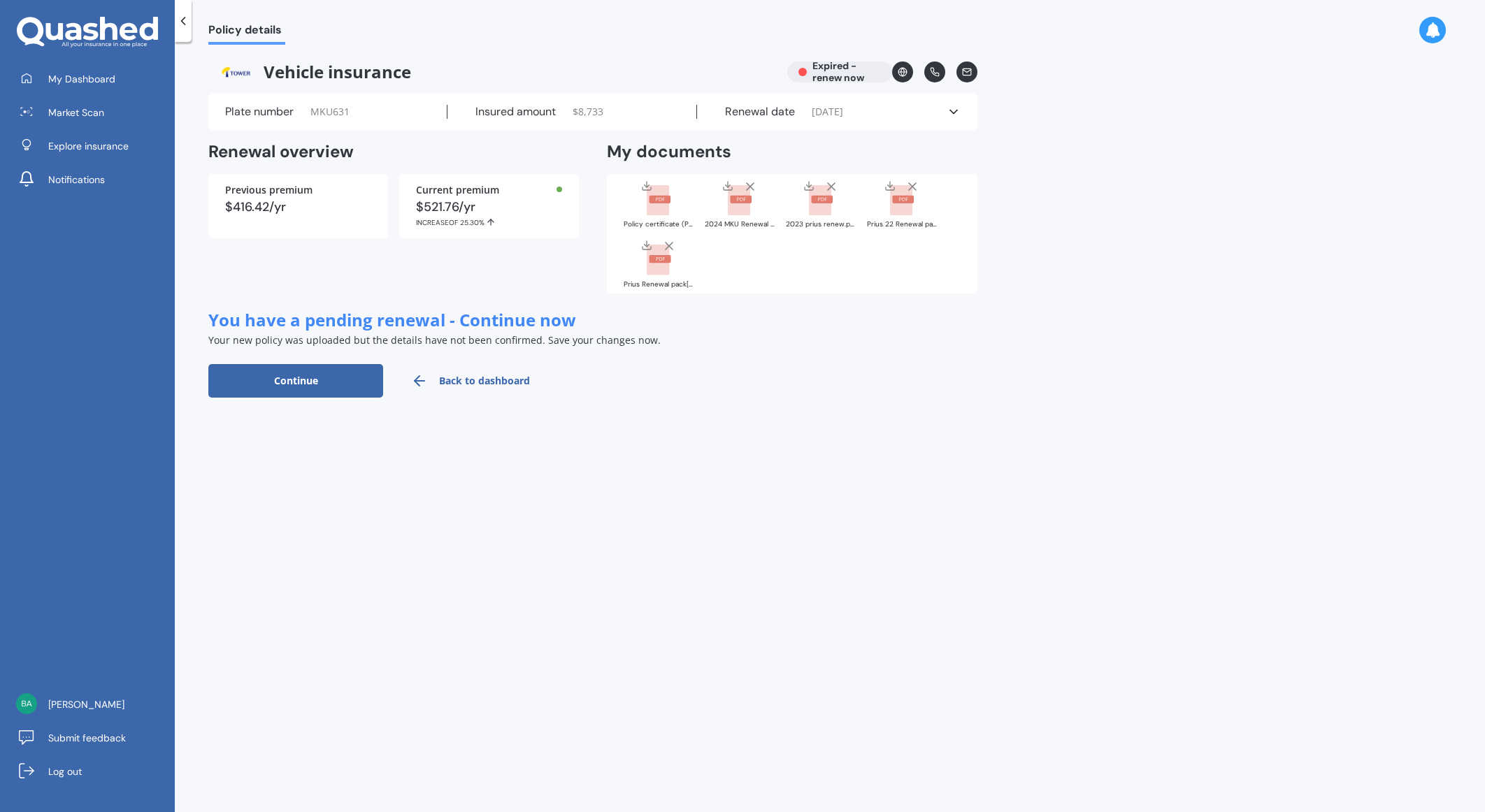
click at [678, 185] on div at bounding box center [659, 198] width 56 height 36
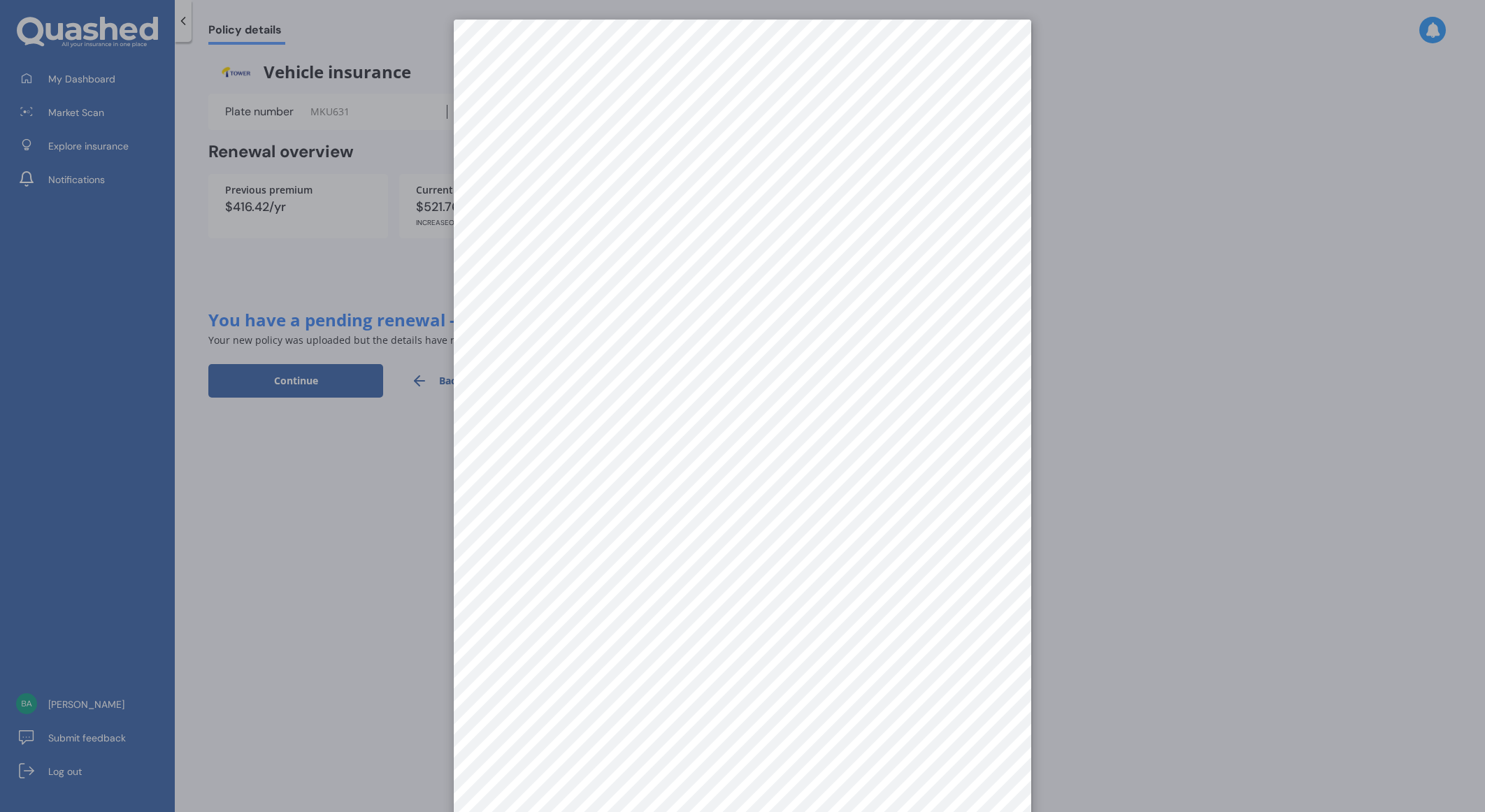
click at [367, 492] on div at bounding box center [742, 406] width 1485 height 812
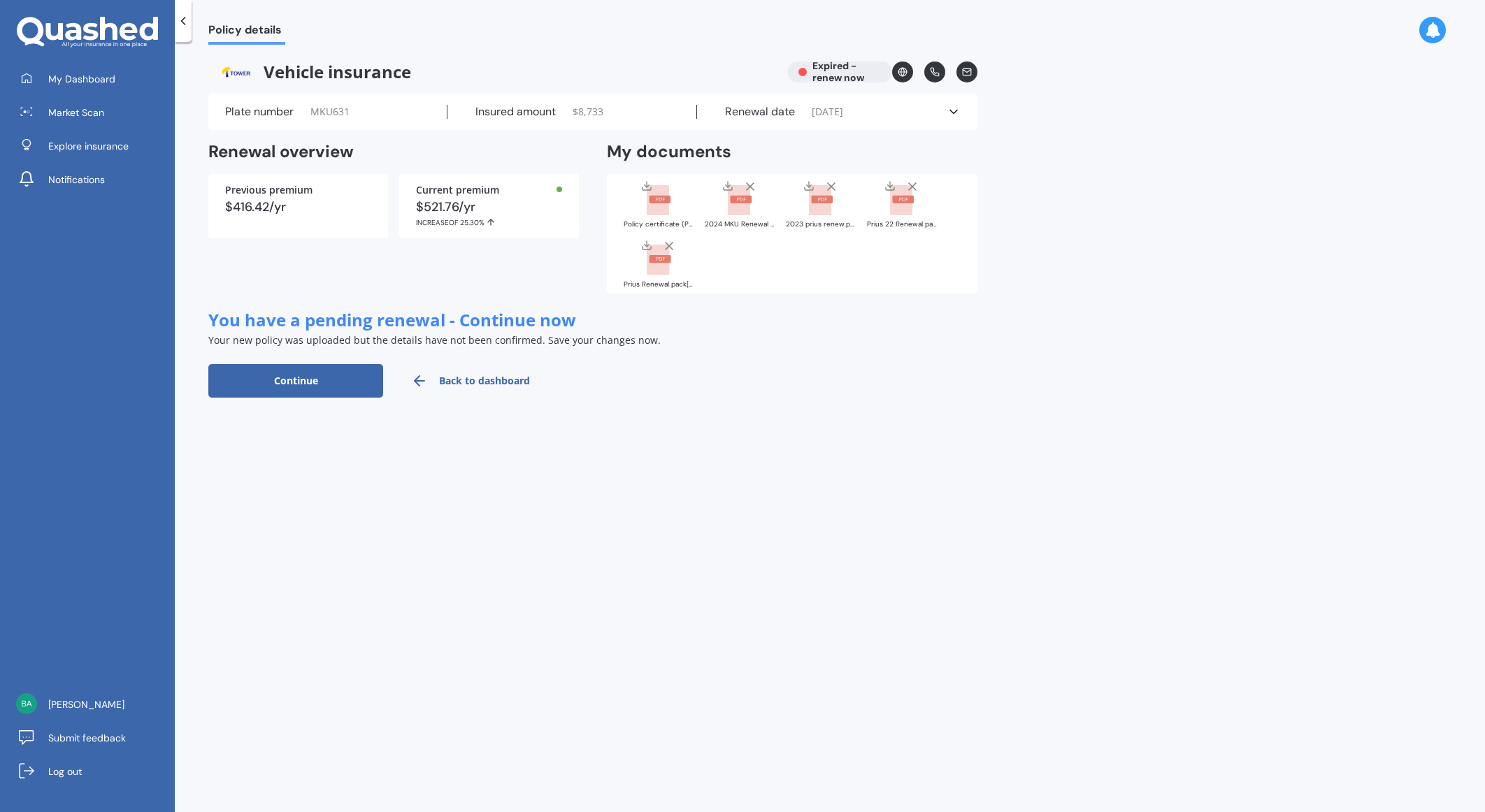
click at [647, 188] on icon at bounding box center [647, 186] width 12 height 12
click at [67, 708] on span "[PERSON_NAME]" at bounding box center [86, 705] width 76 height 14
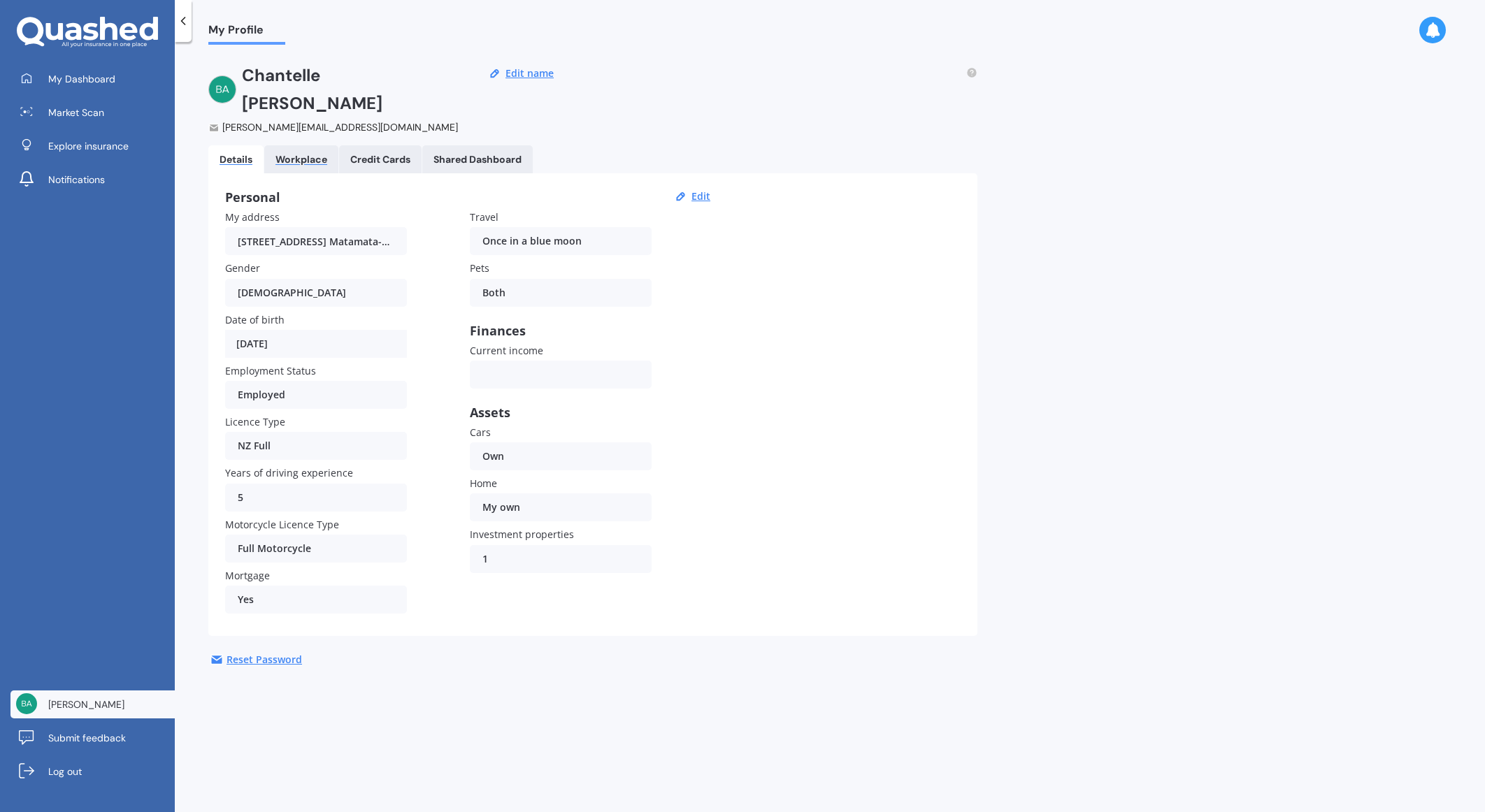
click at [305, 154] on div "Workplace" at bounding box center [301, 160] width 52 height 12
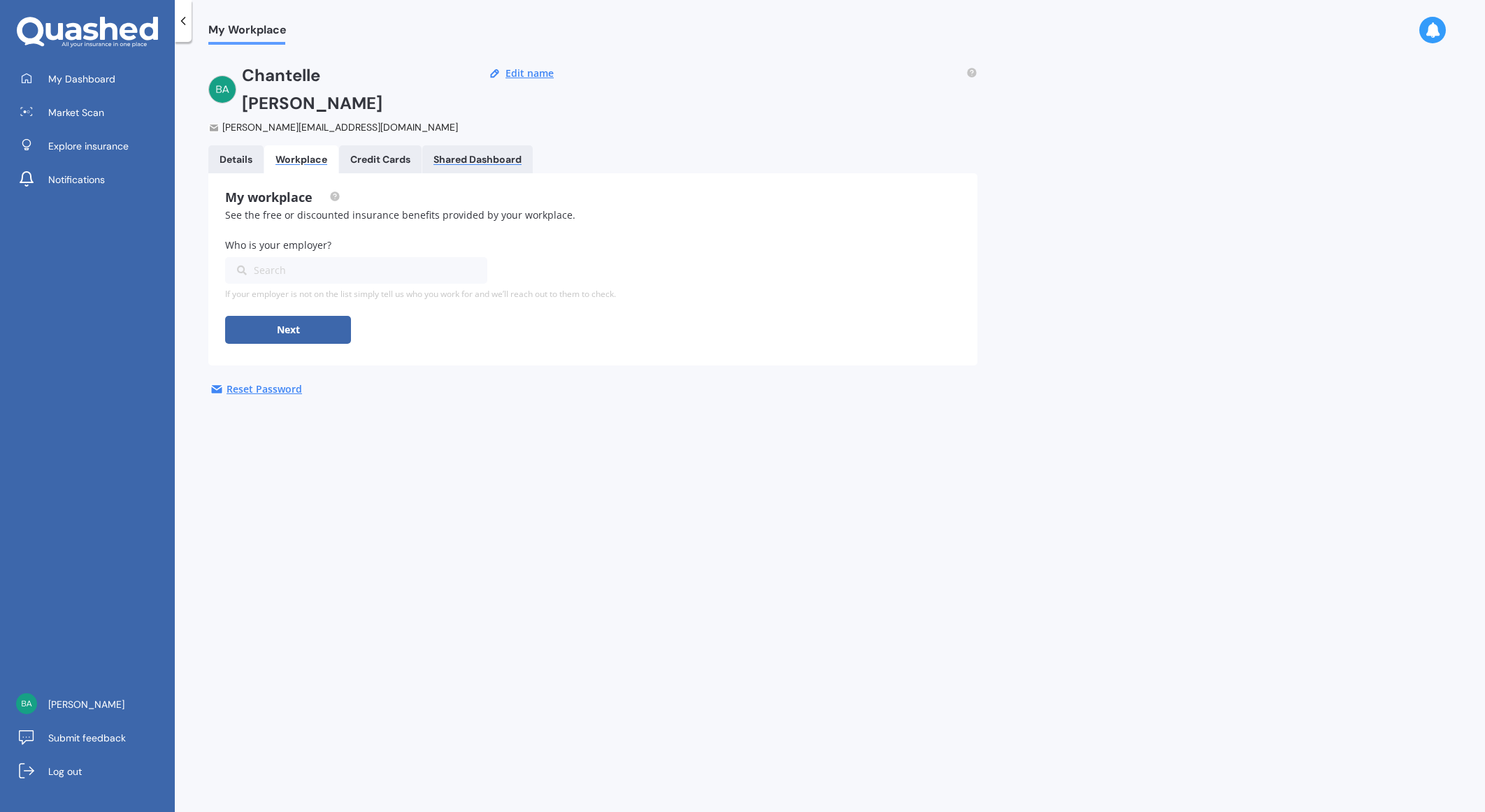
click at [506, 154] on div "Shared Dashboard" at bounding box center [477, 160] width 88 height 12
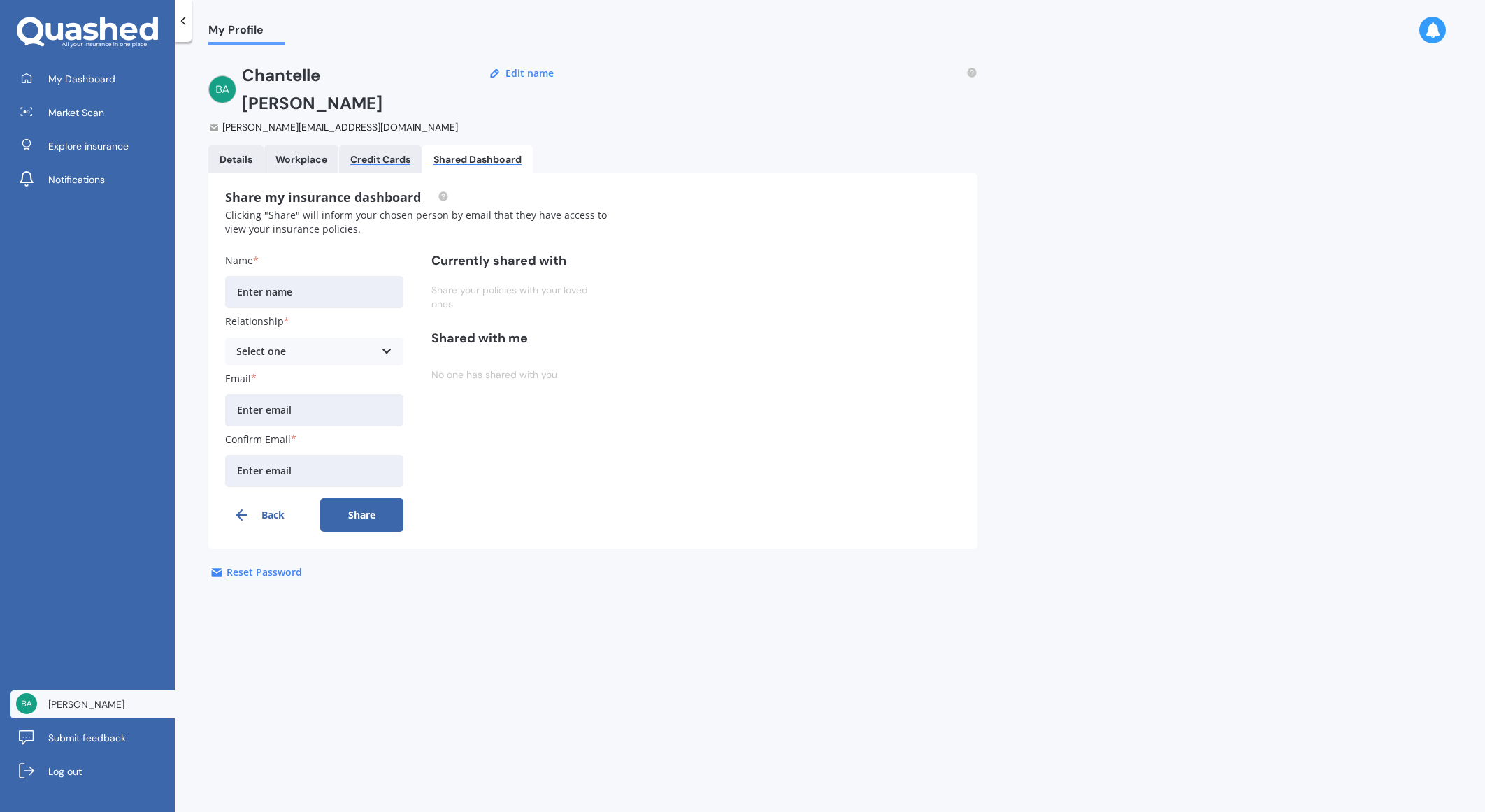
click at [389, 154] on div "Credit Cards" at bounding box center [380, 160] width 60 height 12
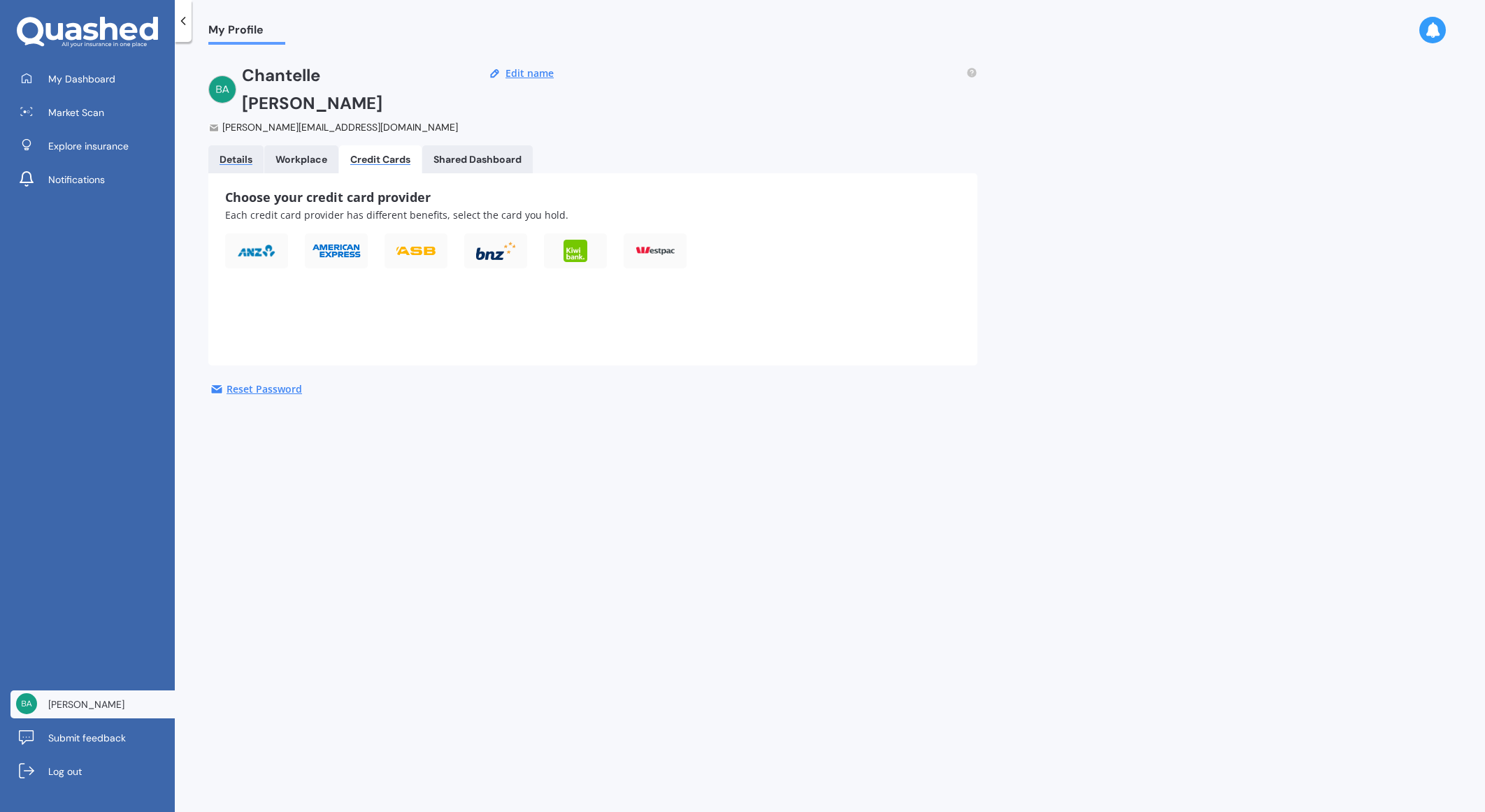
click at [232, 154] on div "Details" at bounding box center [236, 160] width 33 height 12
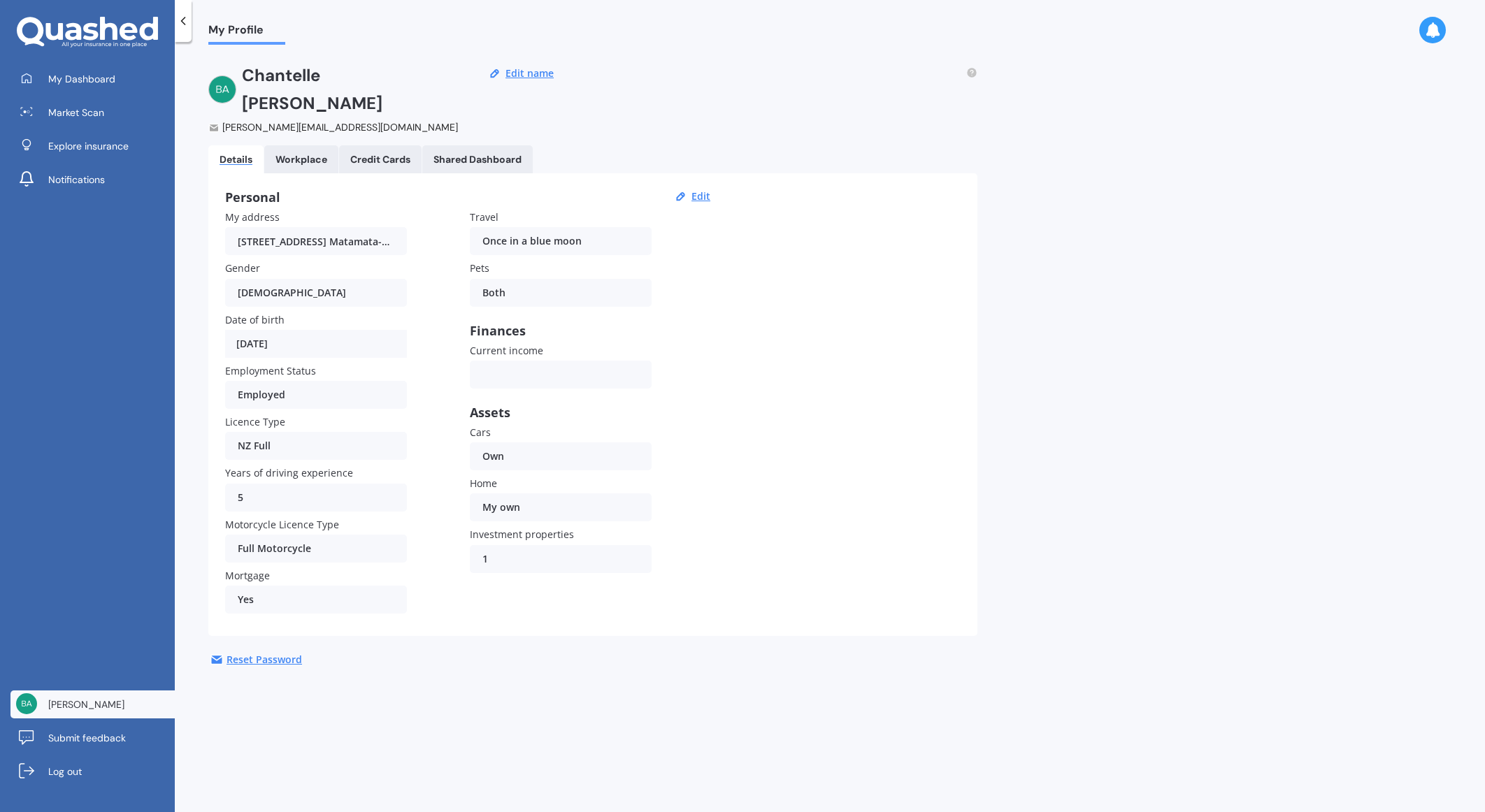
click at [247, 29] on span "My Profile" at bounding box center [246, 32] width 77 height 19
click at [84, 737] on span "Submit feedback" at bounding box center [87, 738] width 78 height 14
click at [79, 79] on span "My Dashboard" at bounding box center [81, 79] width 67 height 14
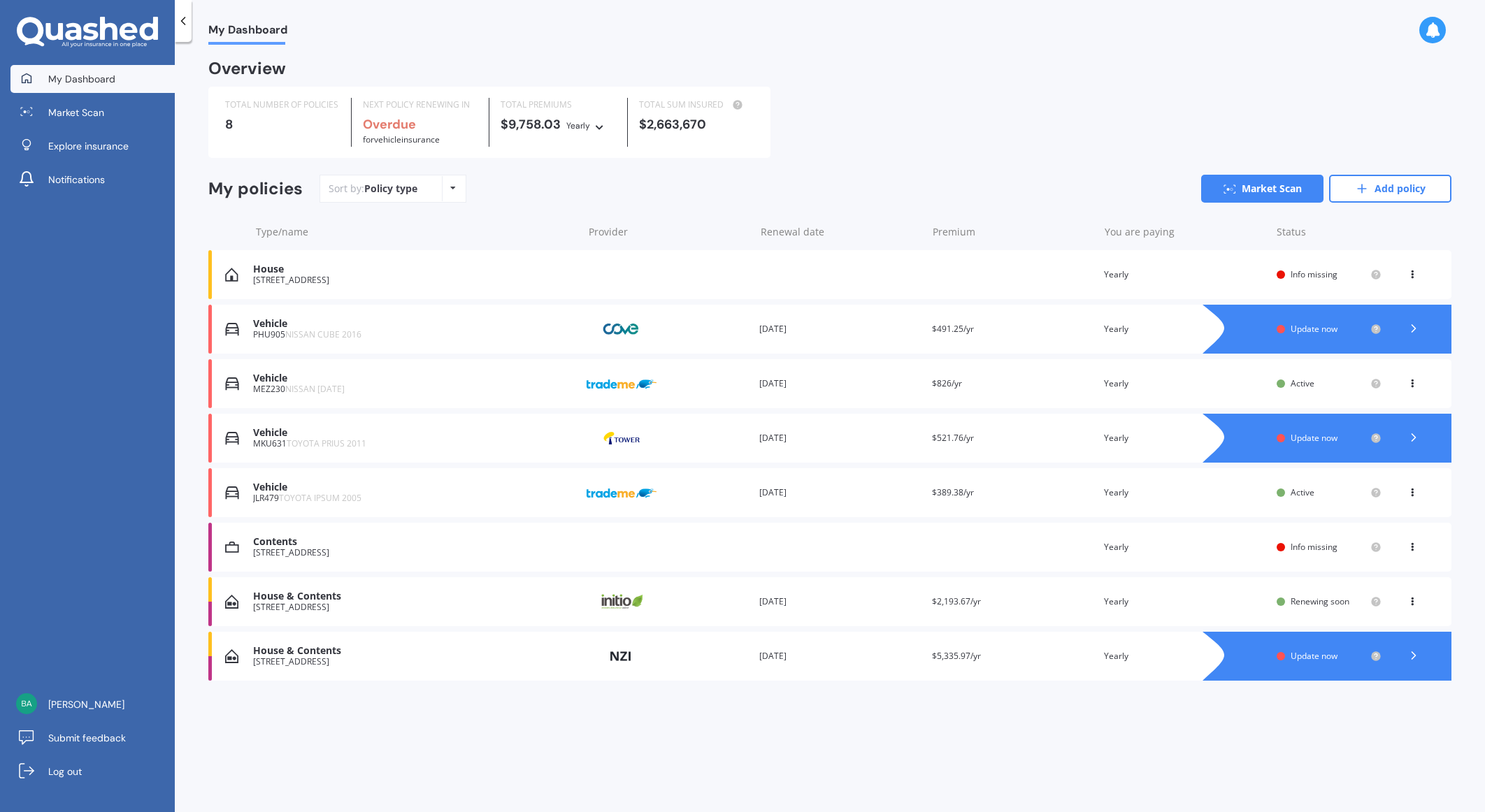
click at [1416, 275] on icon at bounding box center [1412, 272] width 10 height 8
click at [1273, 219] on div "Type/name Provider Renewal date Premium You are paying Status" at bounding box center [829, 232] width 1243 height 36
click at [233, 439] on img at bounding box center [232, 438] width 14 height 14
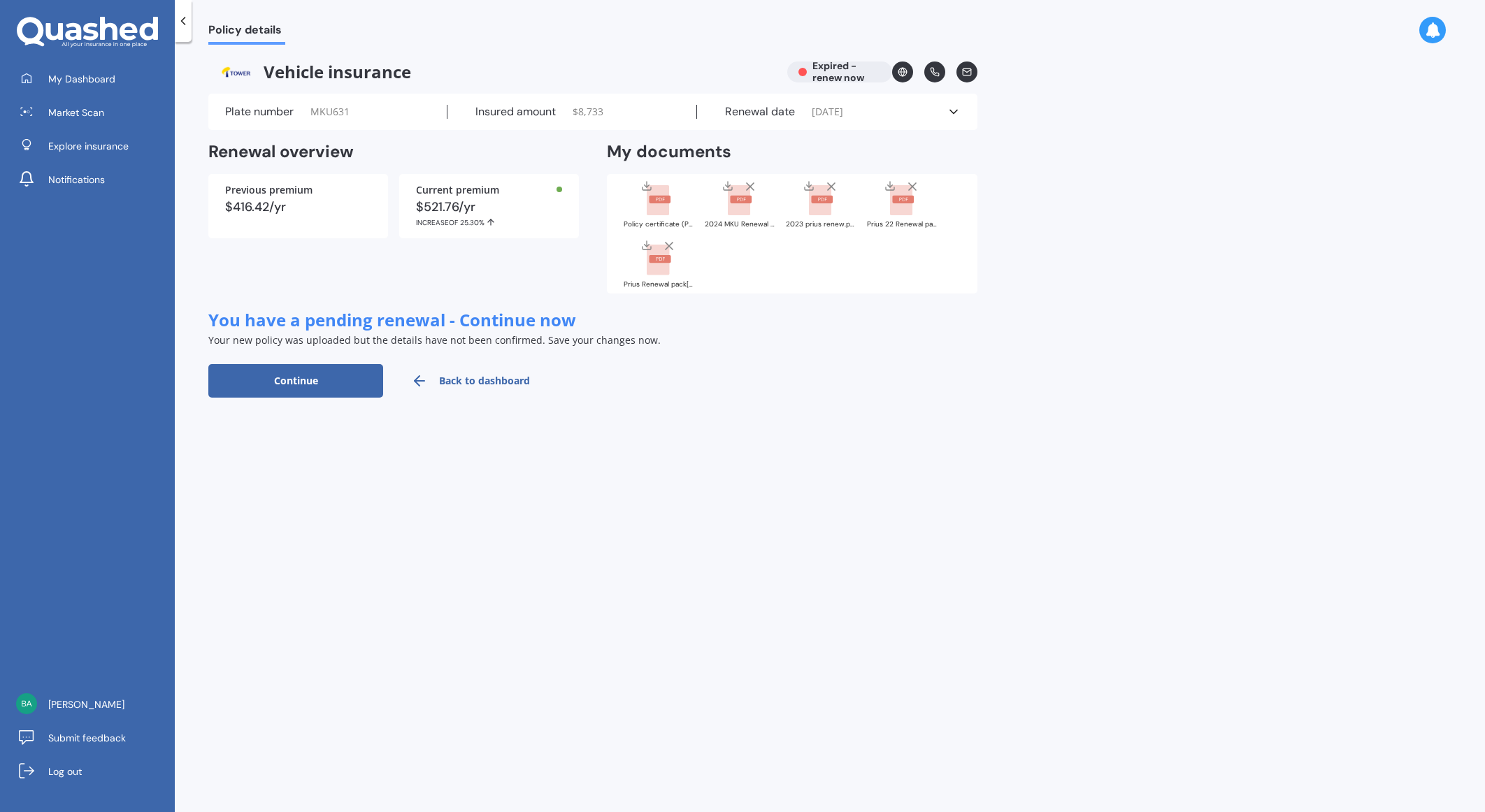
click at [318, 69] on span "Vehicle insurance" at bounding box center [492, 71] width 567 height 21
click at [814, 75] on div "Vehicle insurance Expired - renew now" at bounding box center [593, 71] width 769 height 21
click at [843, 71] on div "Vehicle insurance Expired - renew now" at bounding box center [593, 71] width 769 height 21
click at [902, 67] on icon at bounding box center [902, 72] width 10 height 10
click at [962, 77] on link at bounding box center [966, 71] width 21 height 21
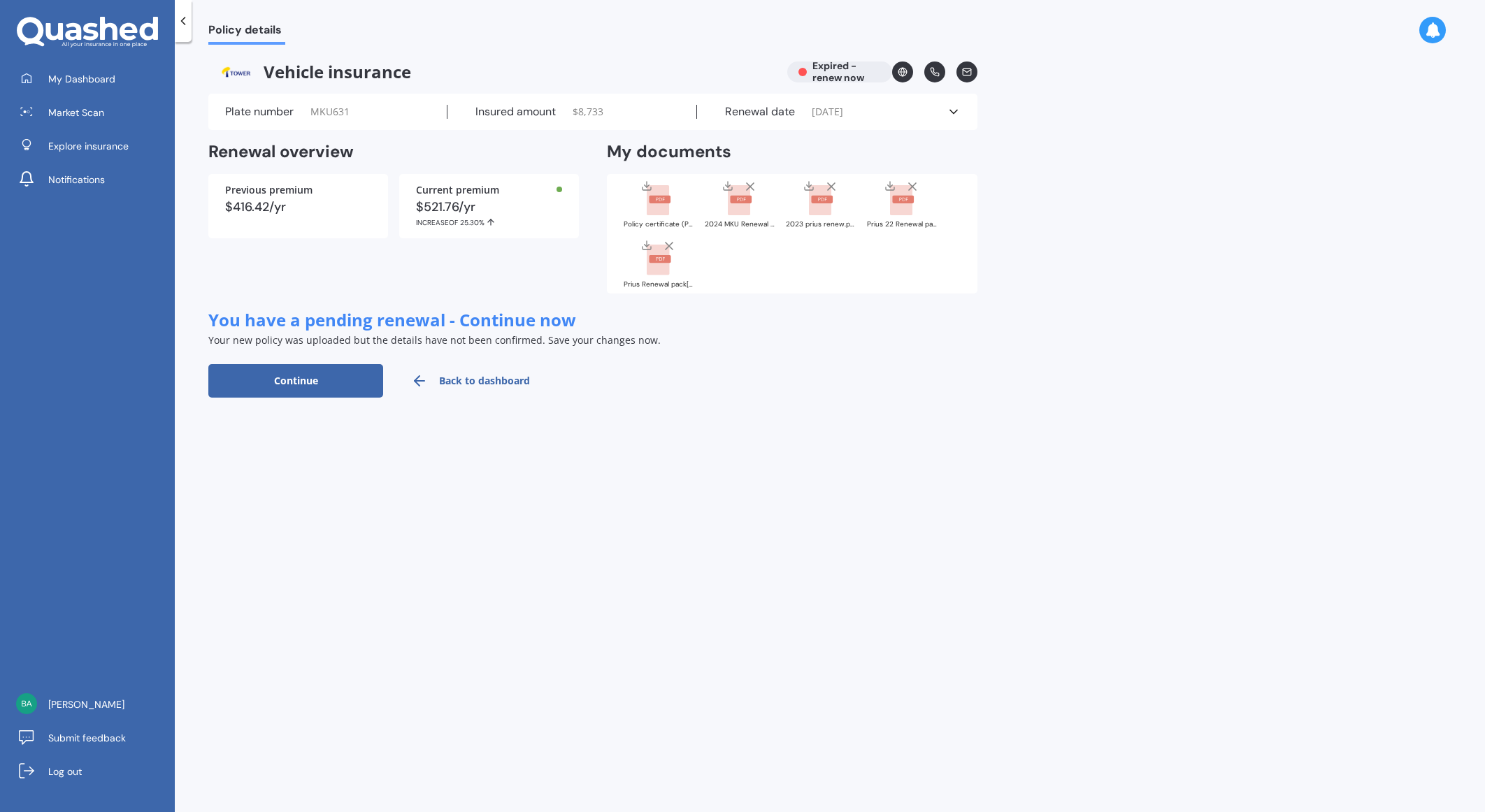
click at [954, 112] on polyline at bounding box center [953, 112] width 7 height 3
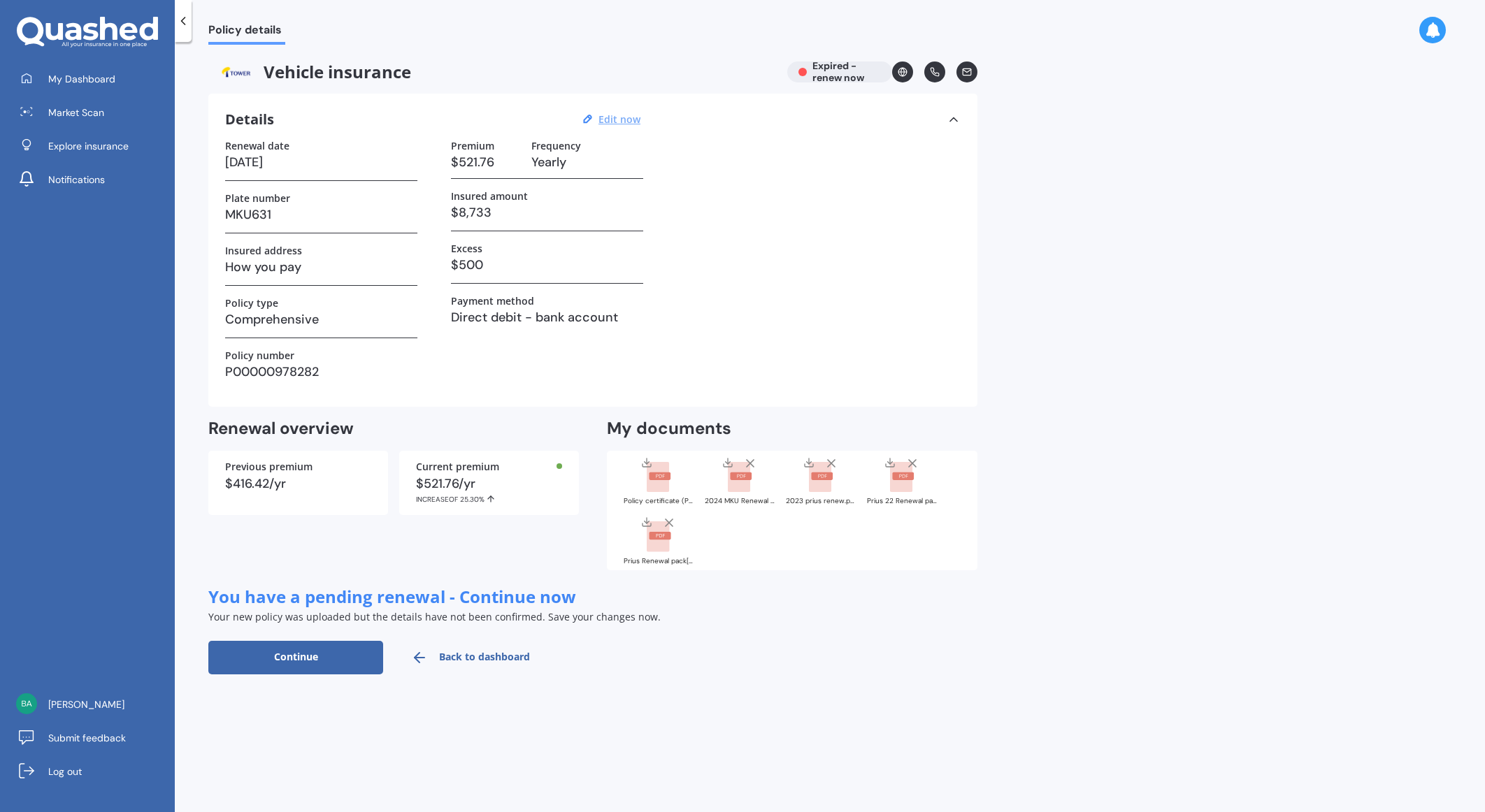
click at [617, 122] on u "Edit now" at bounding box center [619, 119] width 42 height 13
select select "01"
select select "07"
select select "2025"
